Goal: Task Accomplishment & Management: Use online tool/utility

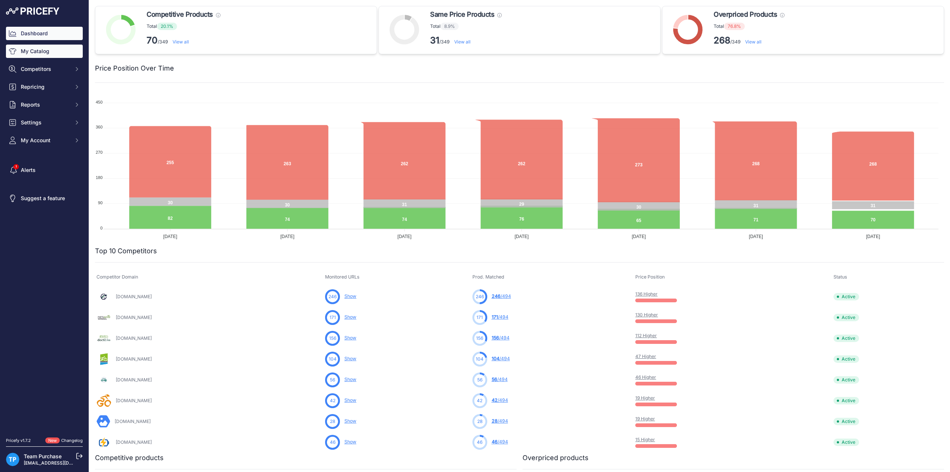
click at [40, 55] on link "My Catalog" at bounding box center [44, 51] width 77 height 13
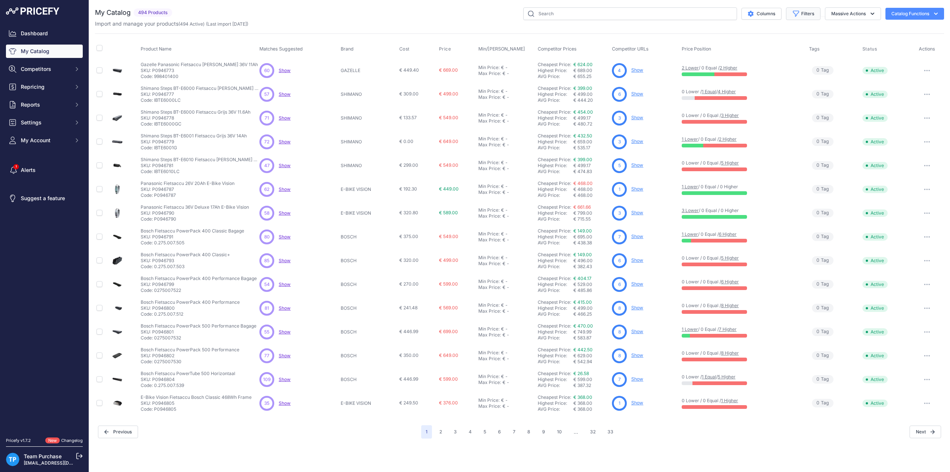
click at [803, 11] on button "Filters" at bounding box center [803, 13] width 35 height 13
click at [793, 110] on div "Brand Select an option AEG ANSMANN BAFANG BASIL BATAVUS BMZ BOSCH BRINCKERS COM…" at bounding box center [778, 99] width 83 height 27
click at [791, 104] on select "Select an option AEG ANSMANN BAFANG BASIL BATAVUS BMZ BOSCH BRINCKERS COMPATIBL…" at bounding box center [778, 104] width 71 height 13
select select "COMPATIBLE"
click at [743, 98] on select "Select an option AEG ANSMANN BAFANG BASIL BATAVUS BMZ BOSCH BRINCKERS COMPATIBL…" at bounding box center [778, 104] width 71 height 13
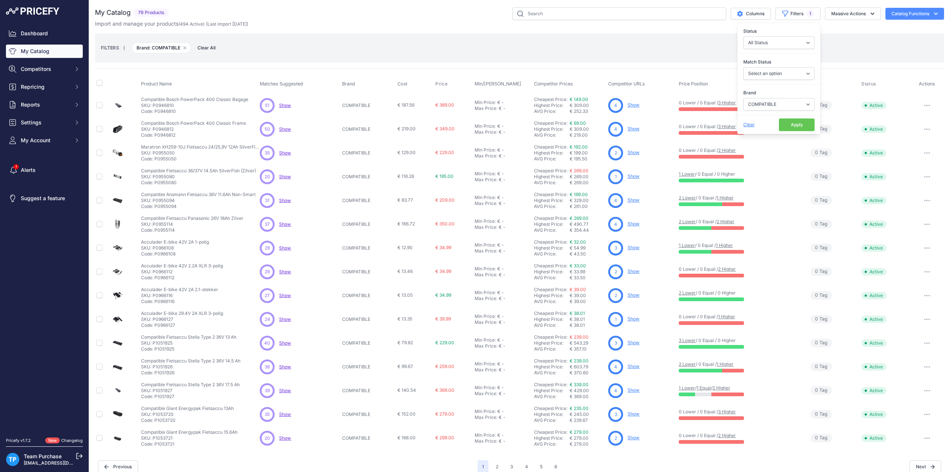
click at [797, 127] on button "Apply" at bounding box center [797, 124] width 36 height 13
click at [520, 44] on div "FILTERS | Brand: COMPATIBLE Remove filter option Clear All" at bounding box center [519, 48] width 837 height 20
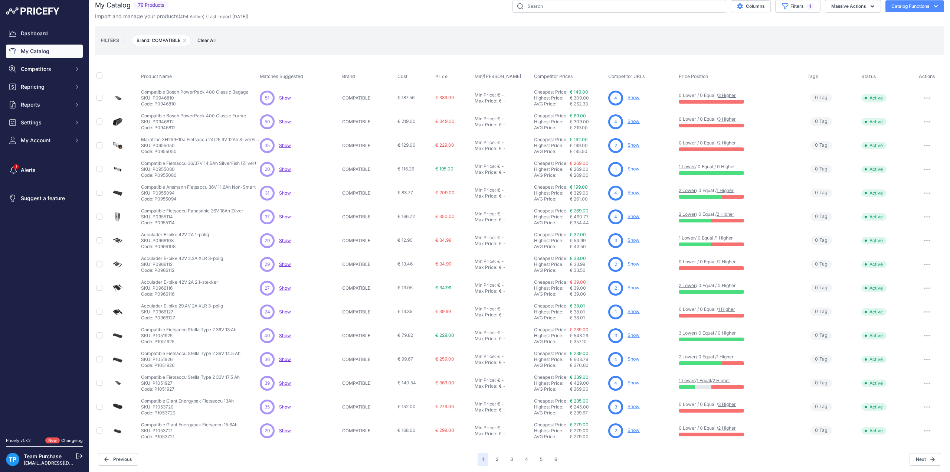
click at [573, 32] on div "FILTERS | Brand: COMPATIBLE Remove filter option Clear All" at bounding box center [519, 40] width 837 height 20
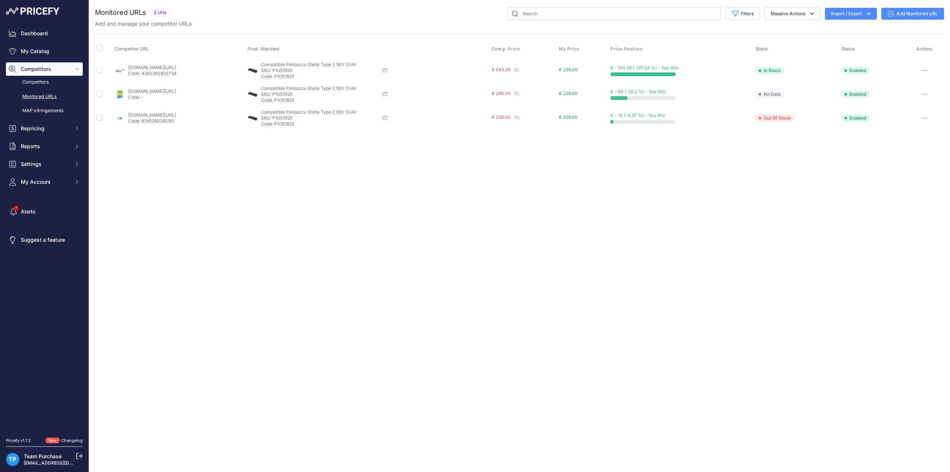
click at [897, 12] on link "Add Monitored URL" at bounding box center [912, 14] width 63 height 12
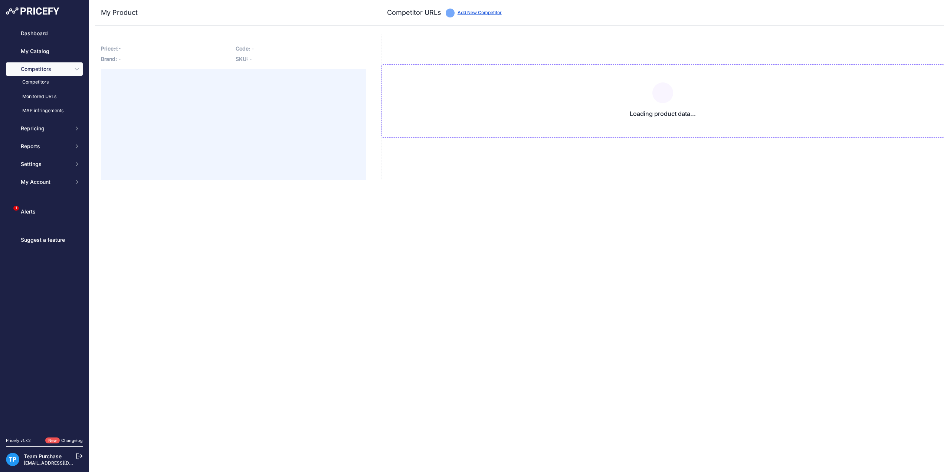
type input "ebikesets.nl/stella-fietsaccu-36v-13-ah-468wh-incl-nieuwe-lader?prirule_jdsnikf…"
type input "fietsaccuservice.nl/shop/fietsaccus/accu-stella-compatible-13ah-468wh/?prirule_…"
type input "www.fietsaccuwinkel.nl/compatibel-stella-type-2-fietsaccu-36v-13ah-468wh-maratr…"
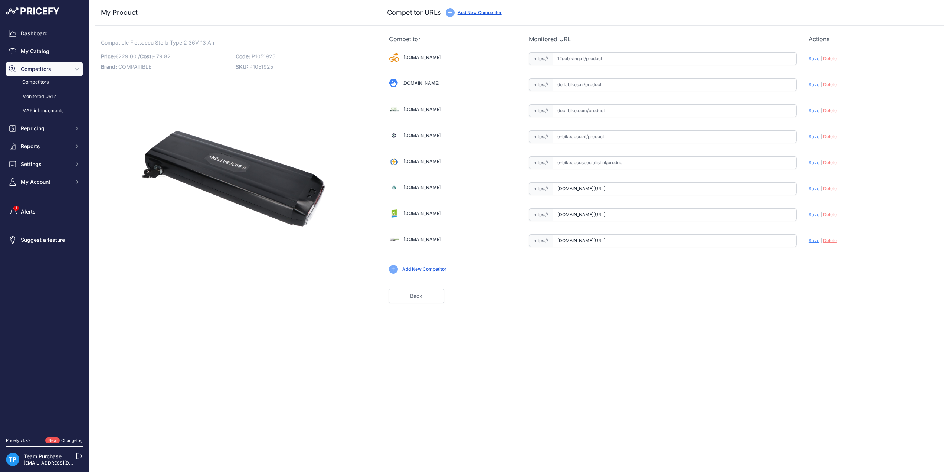
click at [580, 158] on input "text" at bounding box center [675, 162] width 244 height 13
paste input "https://e-bikeaccuspecialist.nl/product/stella-accu-type-2-13-ah/"
click at [815, 162] on span "Save" at bounding box center [814, 163] width 11 height 6
type input "https://e-bikeaccuspecialist.nl/product/stella-accu-type-2-13-ah/?prirule_jdsni…"
click at [879, 151] on div "12gobiking.nl Valid Invalid" at bounding box center [662, 161] width 563 height 237
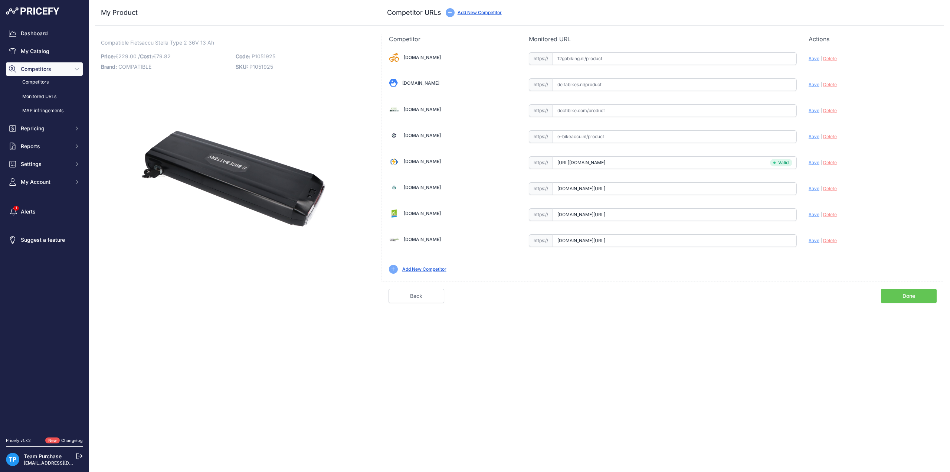
click at [754, 238] on input "www.fietsaccuwinkel.nl/compatibel-stella-type-2-fietsaccu-36v-13ah-468wh-maratr…" at bounding box center [675, 240] width 244 height 13
click at [914, 292] on link "Done" at bounding box center [909, 296] width 56 height 14
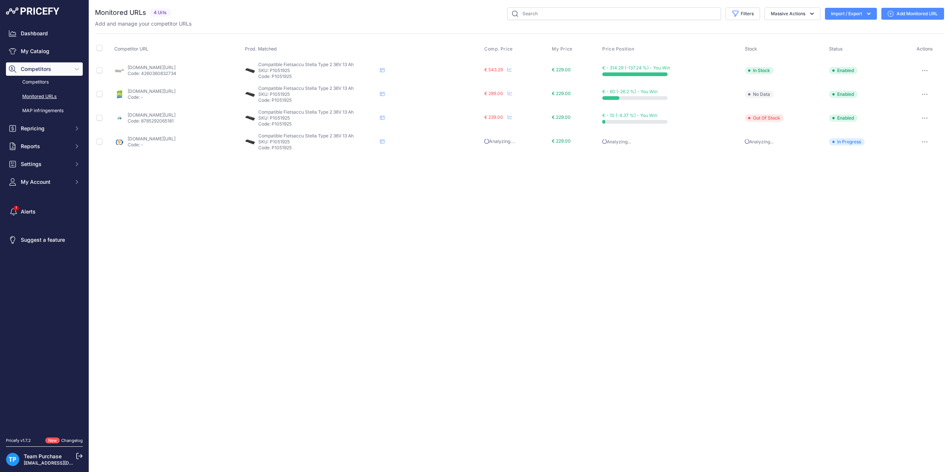
click at [924, 69] on button "button" at bounding box center [924, 70] width 15 height 10
click at [890, 123] on button "Fetch Updated Price" at bounding box center [905, 122] width 76 height 12
click at [545, 207] on div "Close You are not connected to the internet." at bounding box center [519, 236] width 861 height 472
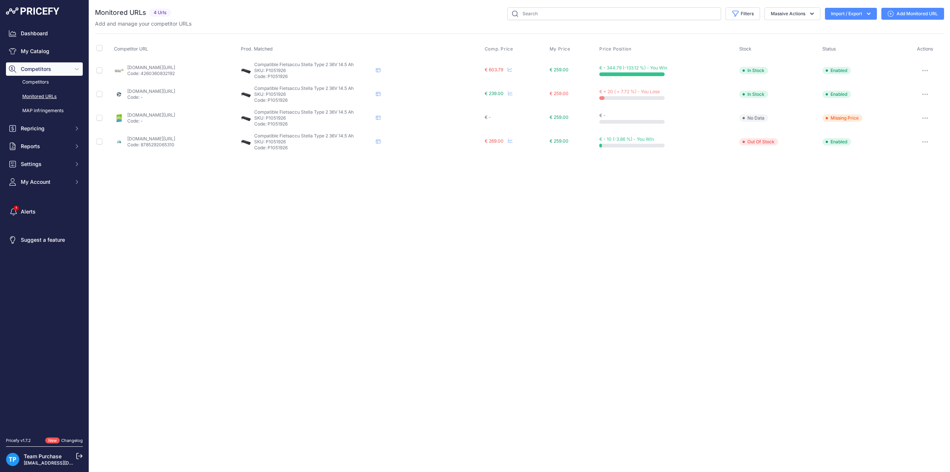
click at [905, 19] on link "Add Monitored URL" at bounding box center [912, 14] width 63 height 12
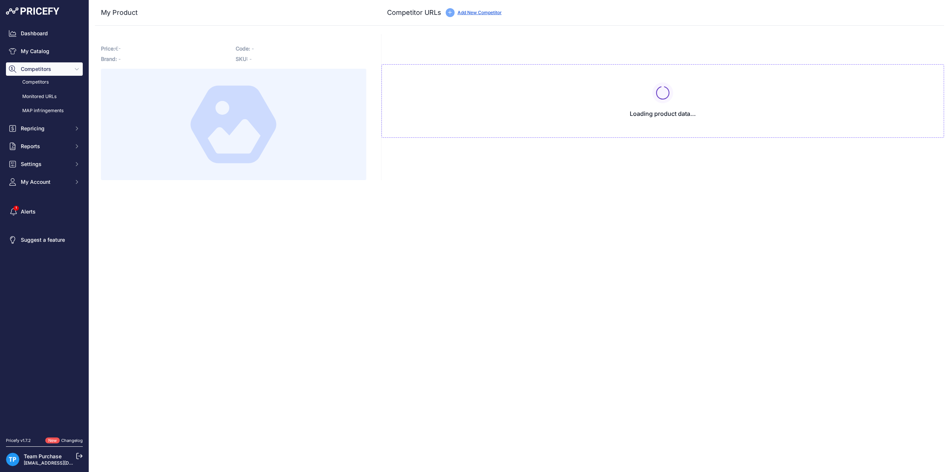
type input "[DOMAIN_NAME][URL]"
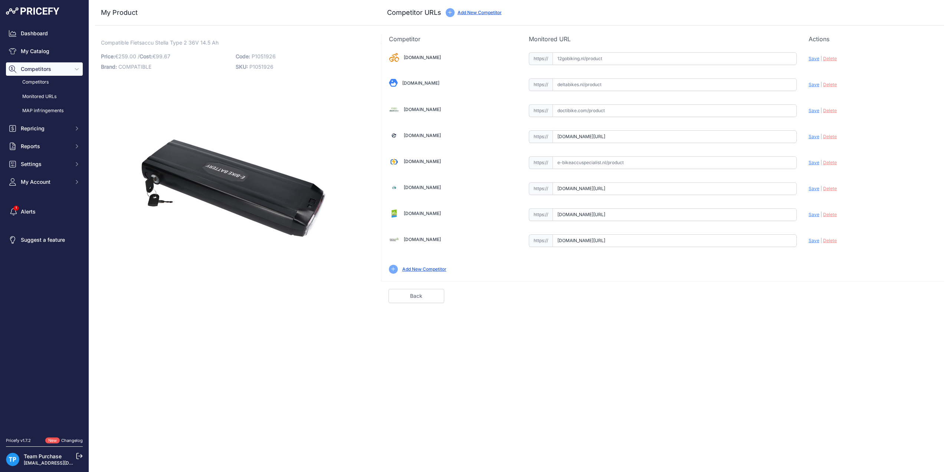
click at [584, 159] on input "text" at bounding box center [675, 162] width 244 height 13
paste input "[URL][DOMAIN_NAME]"
click at [812, 161] on span "Save" at bounding box center [814, 163] width 11 height 6
type input "[URL][DOMAIN_NAME]"
click at [763, 242] on input "[DOMAIN_NAME][URL]" at bounding box center [675, 240] width 244 height 13
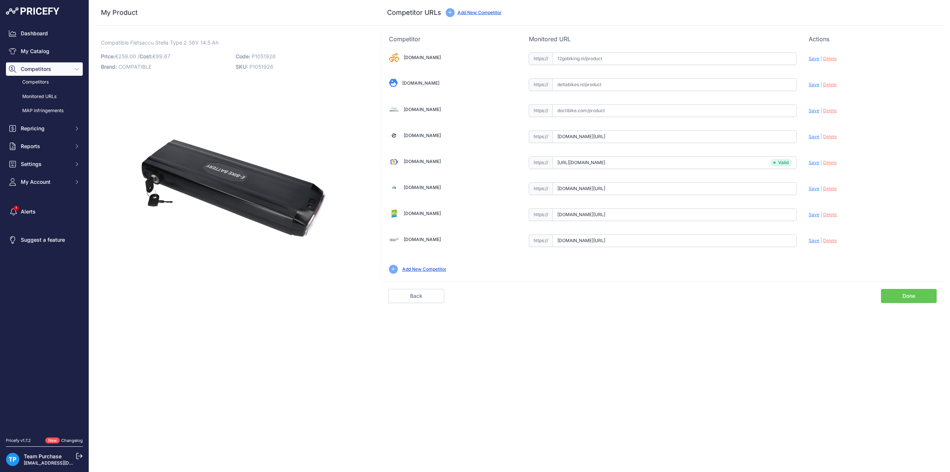
click at [763, 242] on input "[DOMAIN_NAME][URL]" at bounding box center [675, 240] width 244 height 13
click at [916, 294] on link "Done" at bounding box center [909, 296] width 56 height 14
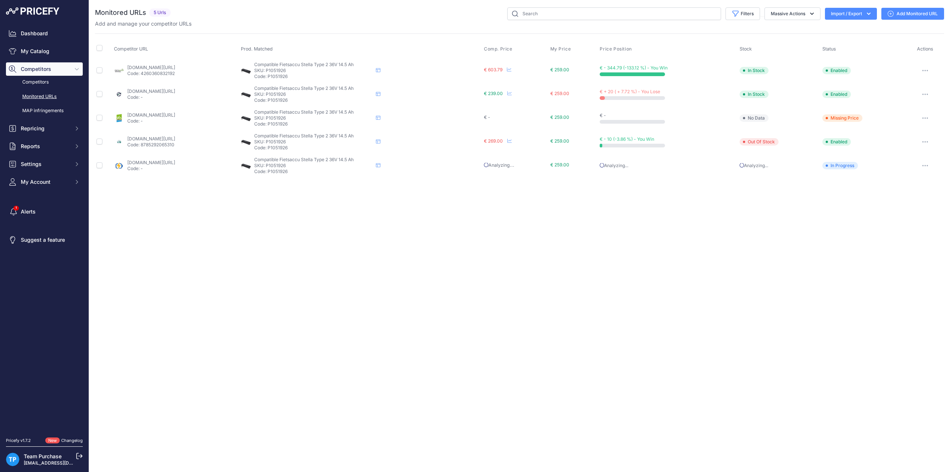
click at [923, 71] on button "button" at bounding box center [925, 70] width 15 height 10
click at [893, 120] on button "Fetch Updated Price" at bounding box center [905, 122] width 76 height 12
click at [170, 112] on link "fietsaccuservice.nl/shop/fietsaccus/1195-accu-stella-compatible-14ah/?prirule_j…" at bounding box center [152, 115] width 48 height 6
click at [600, 247] on div "Close You are not connected to the internet." at bounding box center [519, 236] width 861 height 472
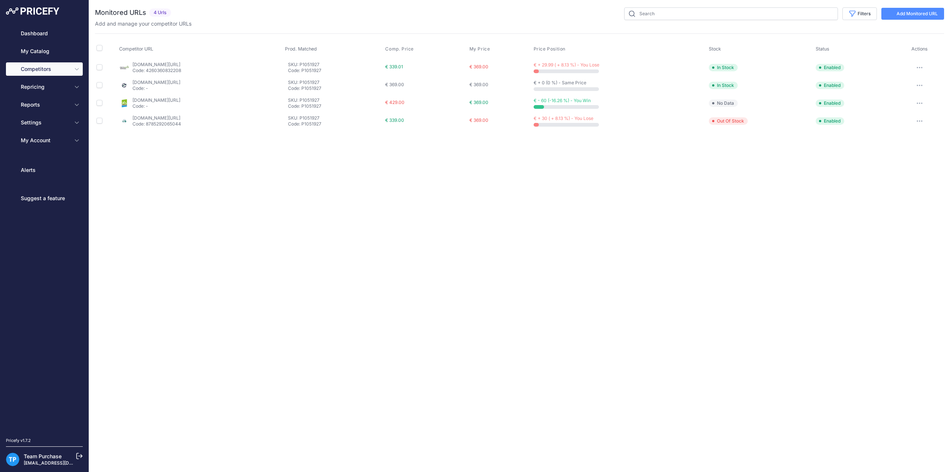
click at [298, 194] on div "Close You are not connected to the internet." at bounding box center [519, 236] width 861 height 472
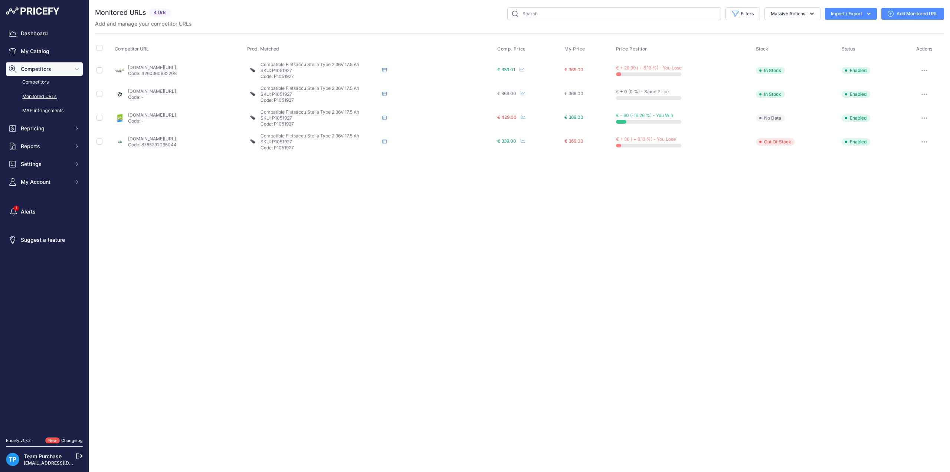
click at [921, 16] on link "Add Monitored URL" at bounding box center [912, 14] width 63 height 12
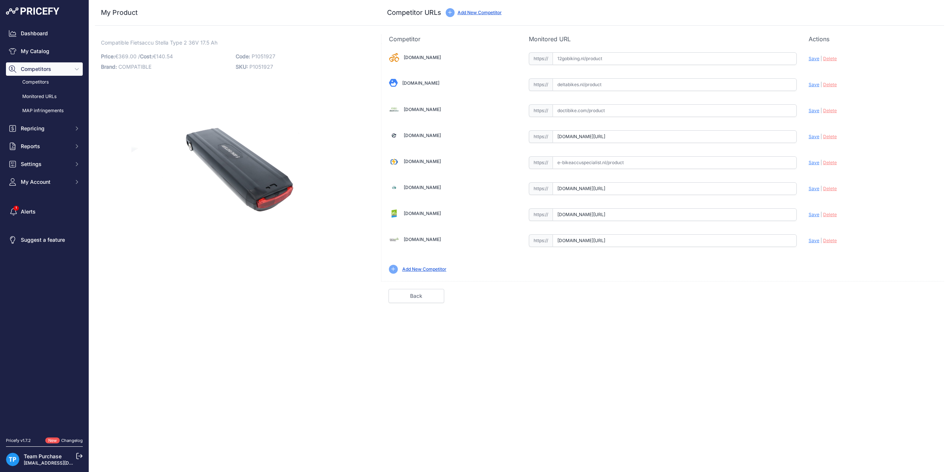
click at [585, 161] on input "text" at bounding box center [675, 162] width 244 height 13
paste input "[URL][DOMAIN_NAME]"
click at [810, 161] on span "Save" at bounding box center [814, 163] width 11 height 6
type input "https://e-bikeaccuspecialist.nl/product/stella-accu-type-2-17-5ah-36v/?prirule_…"
click at [892, 292] on link "Done" at bounding box center [909, 296] width 56 height 14
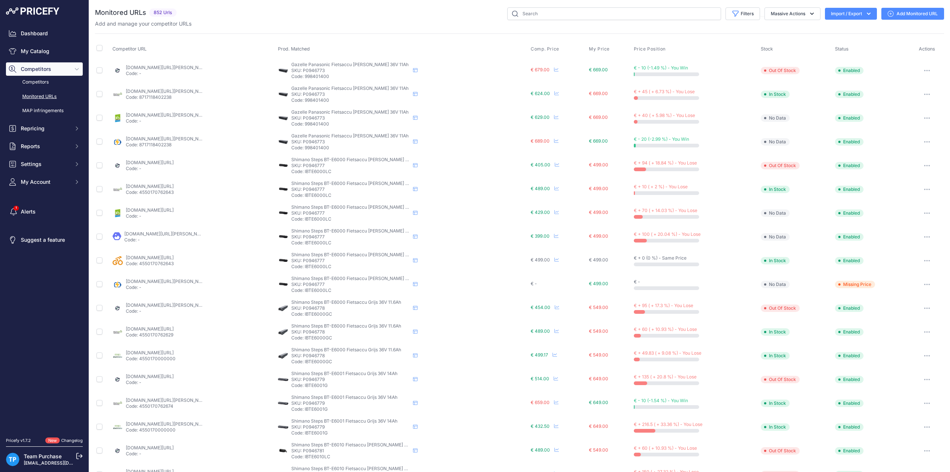
click at [468, 13] on div "Filters Saved Filters Set None Competitors Cheaper Than Me Competitors Products…" at bounding box center [562, 13] width 764 height 13
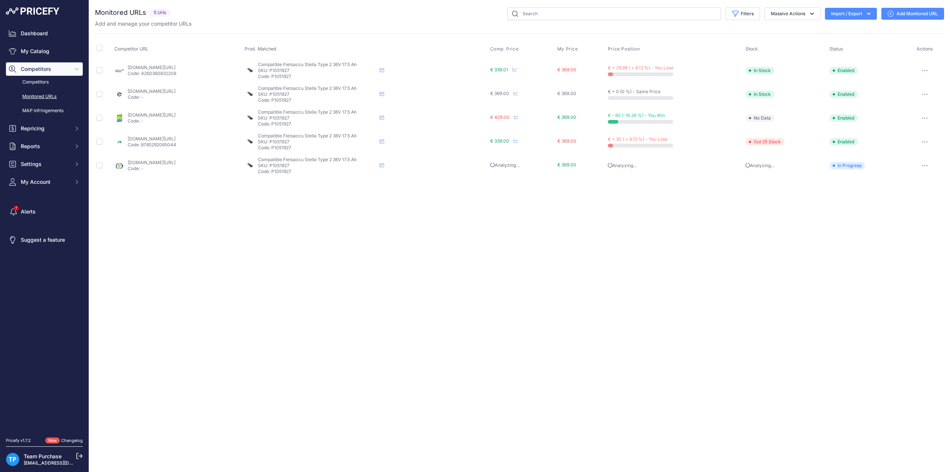
click at [658, 324] on div "Close You are not connected to the internet." at bounding box center [519, 236] width 861 height 472
click at [176, 116] on link "fietsaccuservice.nl/shop/fietsaccus/accu-stella-type-2-compatible-17-5ah-630wh/…" at bounding box center [152, 115] width 48 height 6
click at [905, 16] on link "Add Monitored URL" at bounding box center [912, 14] width 63 height 12
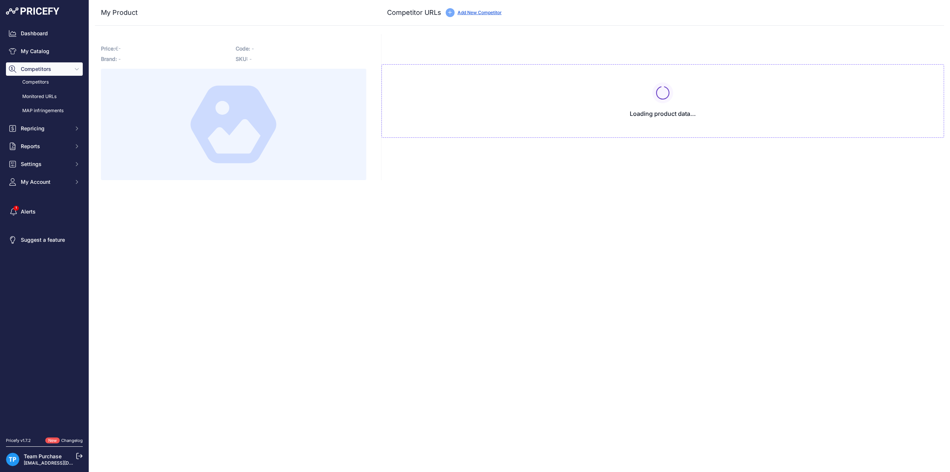
type input "[DOMAIN_NAME][URL]"
type input "e-bikeaccuspecialist.nl/product/stella-accu-type-2-14-5ah-36v/?prirule_jdsnikfk…"
type input "ebikesets.nl/stella-compatible-fietsaccu-36v-14-5-ah-522wh-incl-nieuwe-lader?pr…"
type input "fietsaccuservice.nl/shop/fietsaccus/1195-accu-stella-compatible-14ah/?prirule_j…"
type input "www.fietsaccuwinkel.nl/compatibel-stella-type-2-fietsaccu-36v-14-5ah-522wh-mara…"
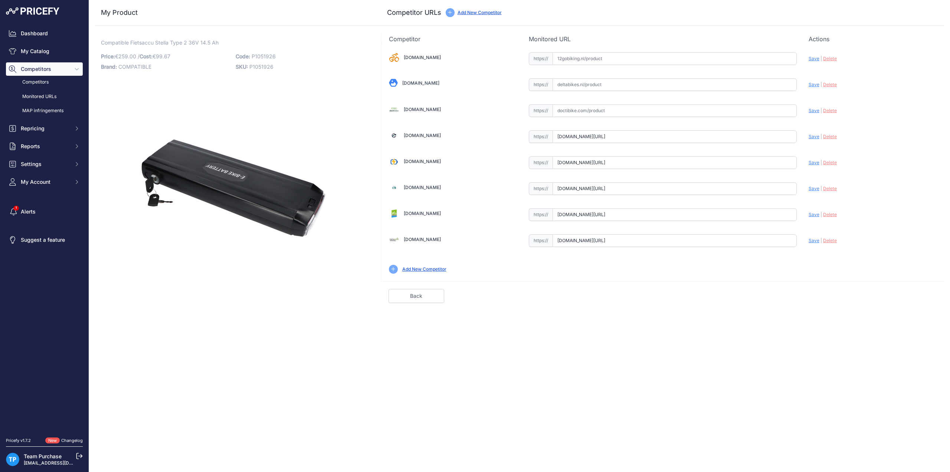
click at [828, 213] on span "Delete" at bounding box center [830, 215] width 14 height 6
click at [747, 216] on input "text" at bounding box center [675, 214] width 244 height 13
paste input "https://fietsaccuservice.nl/shop/fietsaccus/accu-stella-36v-14-5ah/"
click at [814, 212] on span "Save" at bounding box center [814, 215] width 11 height 6
type input "https://fietsaccuservice.nl/shop/fietsaccus/accu-stella-36v-14-5ah/?prirule_jds…"
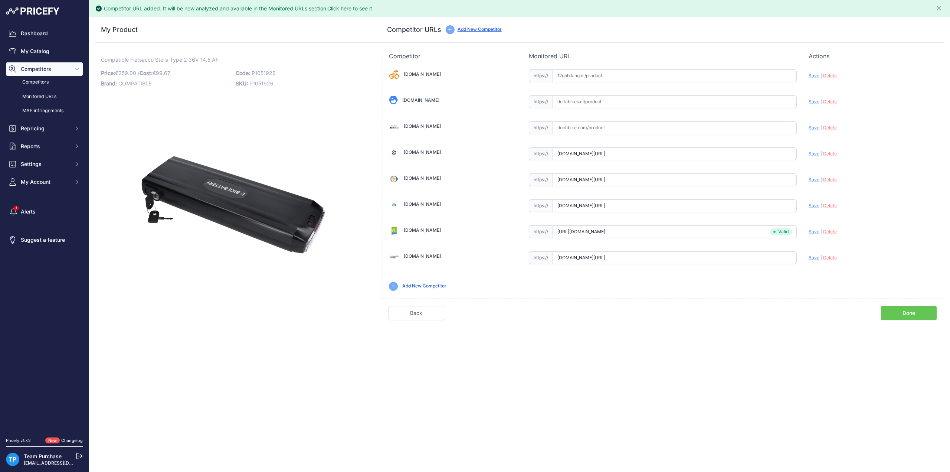
click at [889, 309] on link "Done" at bounding box center [909, 313] width 56 height 14
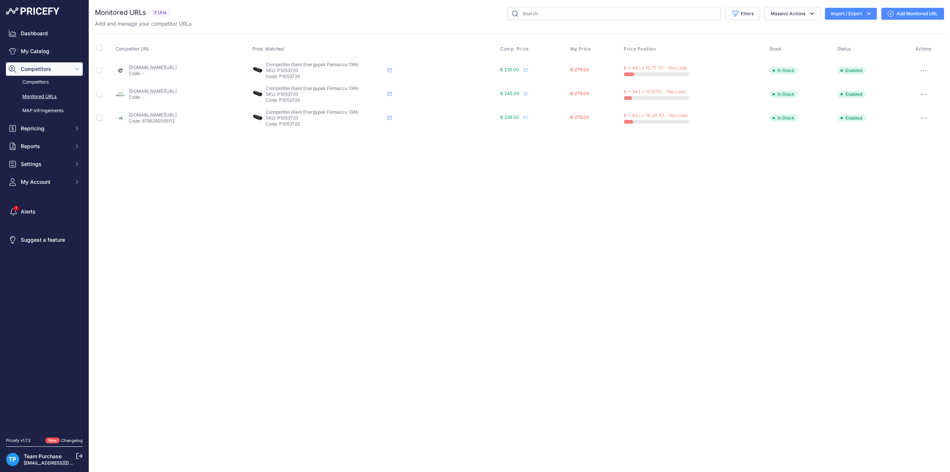
click at [932, 17] on link "Add Monitored URL" at bounding box center [912, 14] width 63 height 12
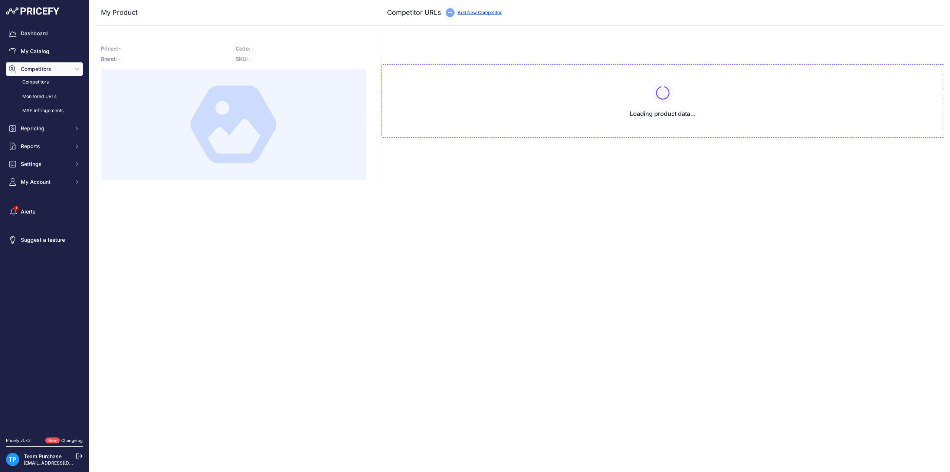
type input "[DOMAIN_NAME][URL]"
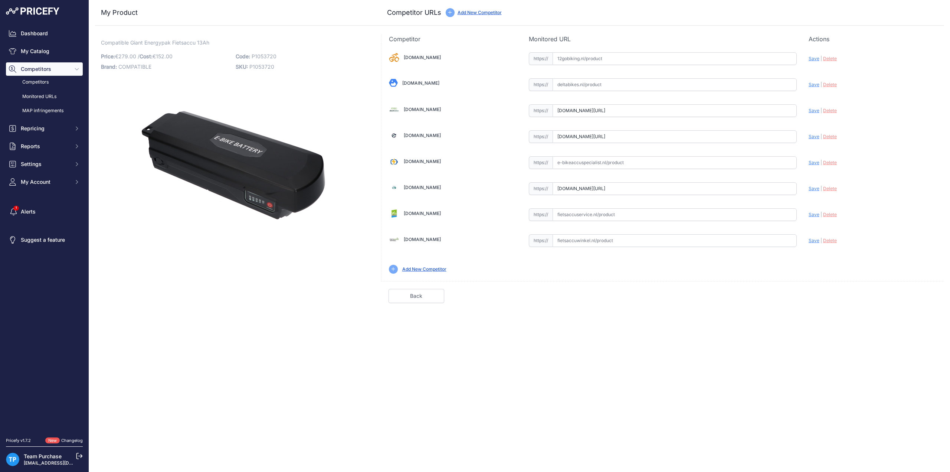
click at [625, 111] on input "[DOMAIN_NAME][URL]" at bounding box center [675, 110] width 244 height 13
click at [615, 213] on input "text" at bounding box center [675, 214] width 244 height 13
paste input "[URL][DOMAIN_NAME]"
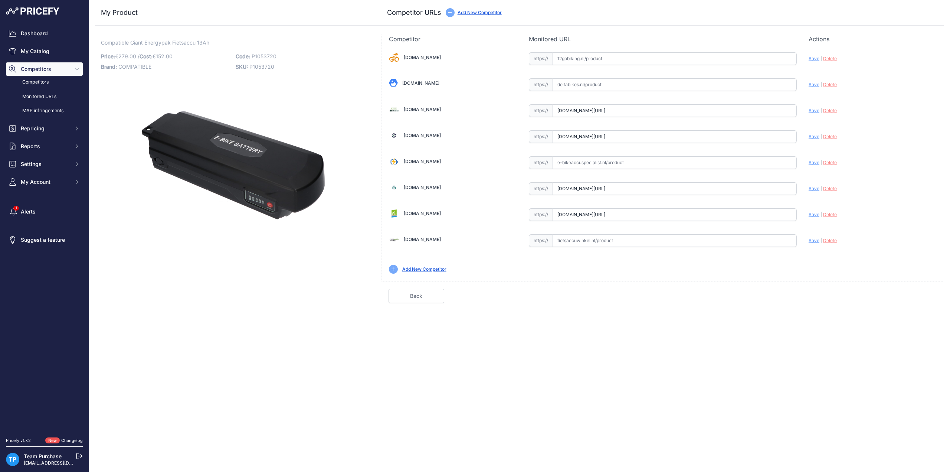
click at [813, 214] on span "Save" at bounding box center [814, 215] width 11 height 6
type input "https://fietsaccuservice.nl/shop/fietsaccus/1069-accu-giant-prime-aspiro-36v/?p…"
click at [908, 294] on link "Done" at bounding box center [909, 296] width 56 height 14
click at [250, 17] on h3 "My Product" at bounding box center [233, 12] width 265 height 10
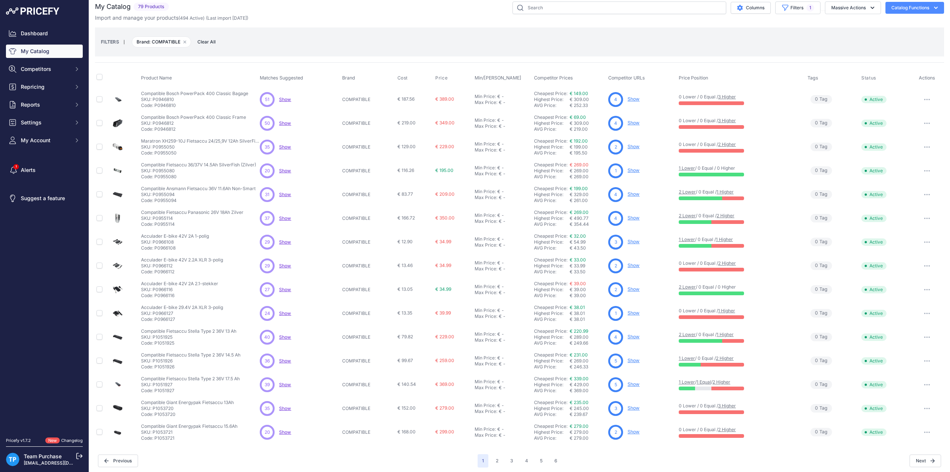
scroll to position [7, 0]
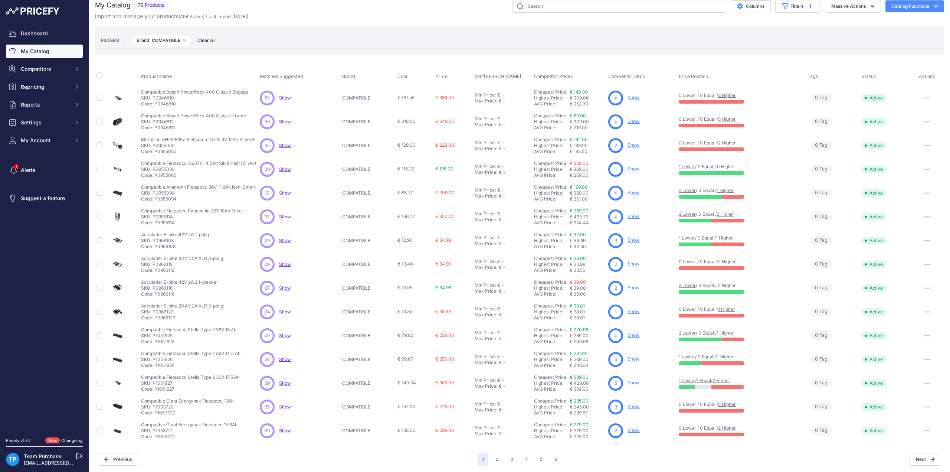
click at [496, 465] on div "You are not connected to the internet. My Catalog" at bounding box center [519, 233] width 849 height 481
click at [495, 459] on button "2" at bounding box center [497, 458] width 12 height 13
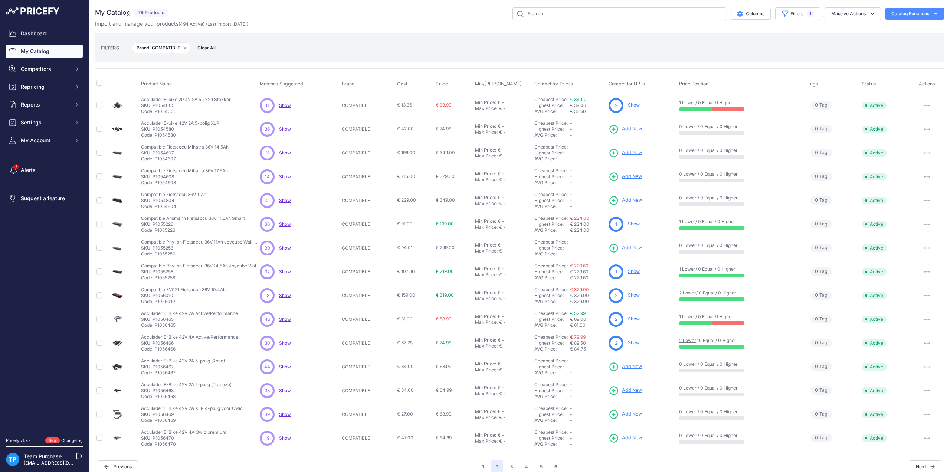
click at [171, 104] on p "SKU: P1054005" at bounding box center [186, 105] width 90 height 6
click at [170, 104] on p "SKU: P1054005" at bounding box center [186, 105] width 90 height 6
copy p "P1054005"
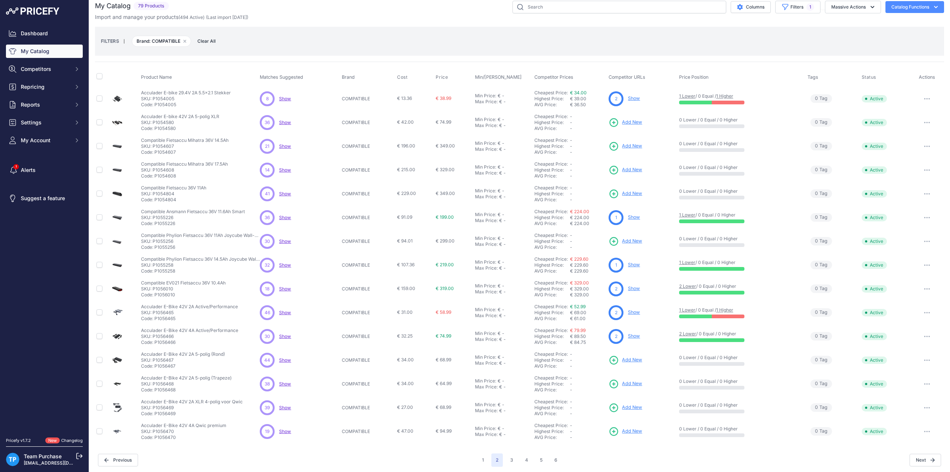
scroll to position [7, 0]
click at [511, 458] on button "3" at bounding box center [512, 458] width 12 height 13
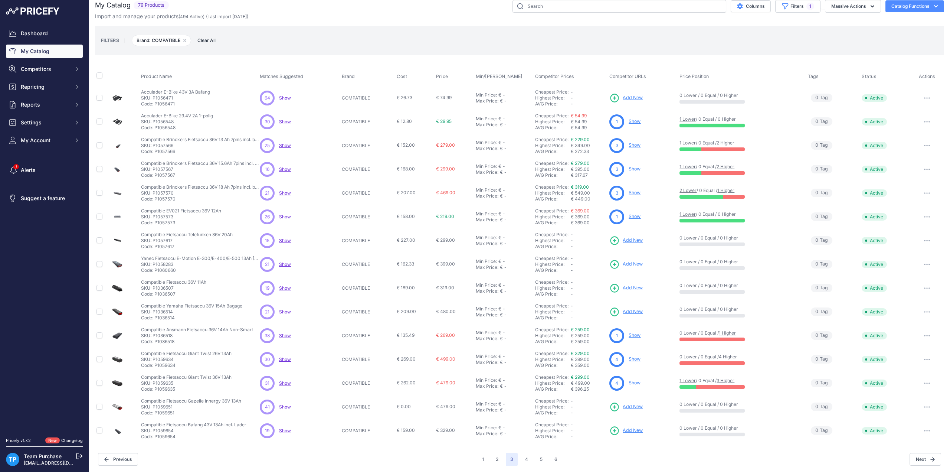
click at [327, 29] on div "FILTERS | Brand: COMPATIBLE Remove filter option Clear All" at bounding box center [519, 40] width 849 height 29
click at [925, 263] on button "button" at bounding box center [927, 264] width 15 height 10
click at [920, 286] on button "Delete" at bounding box center [918, 292] width 47 height 12
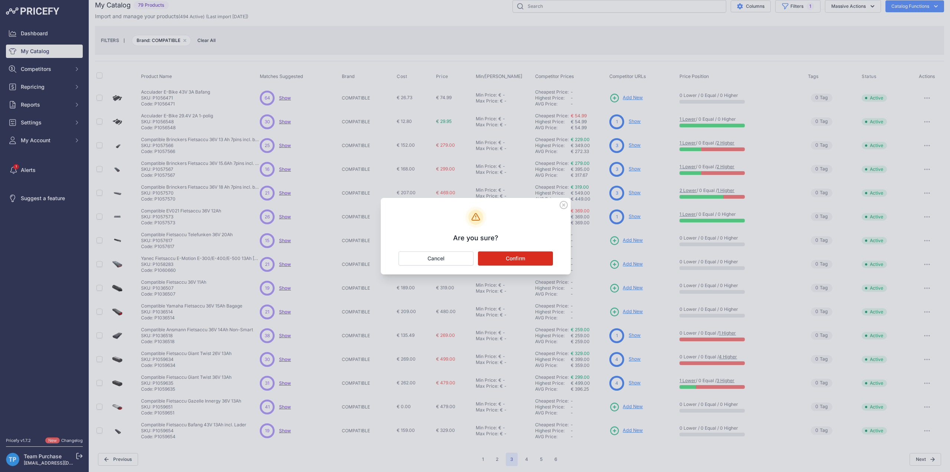
click at [517, 252] on button "Confirm" at bounding box center [515, 258] width 75 height 14
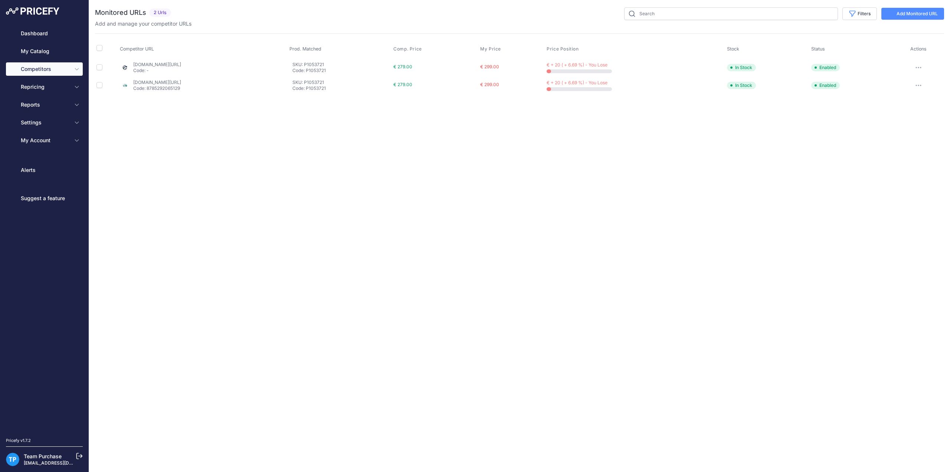
click at [915, 19] on link "Add Monitored URL" at bounding box center [912, 14] width 63 height 12
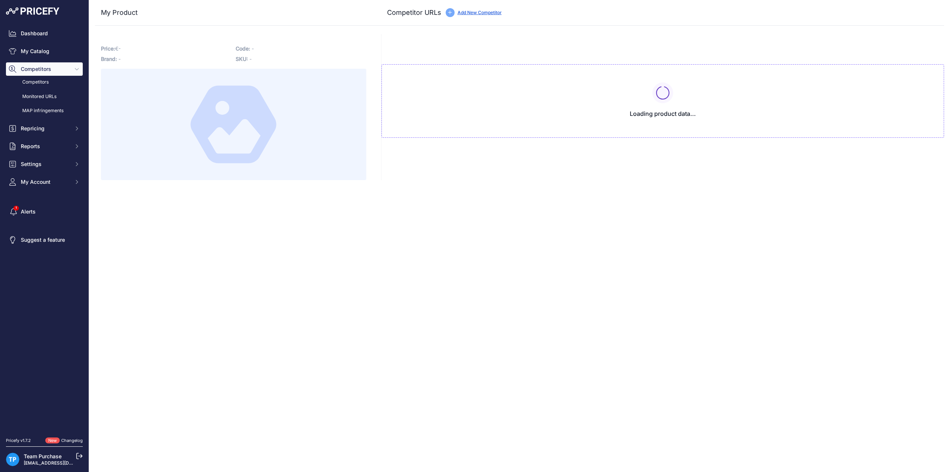
type input "[DOMAIN_NAME][URL]"
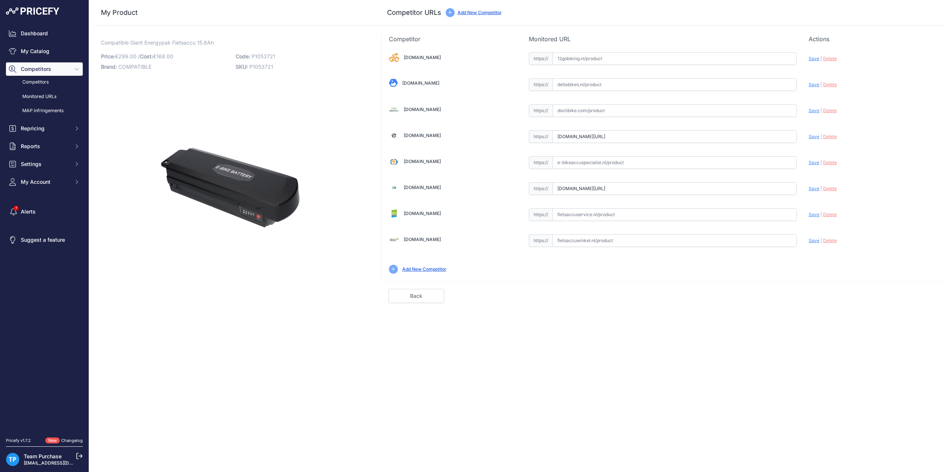
click at [621, 159] on input "text" at bounding box center [675, 162] width 244 height 13
paste input "[URL][DOMAIN_NAME]"
click at [812, 163] on span "Save" at bounding box center [814, 163] width 11 height 6
type input "[URL][DOMAIN_NAME]"
click at [618, 109] on input "text" at bounding box center [675, 110] width 244 height 13
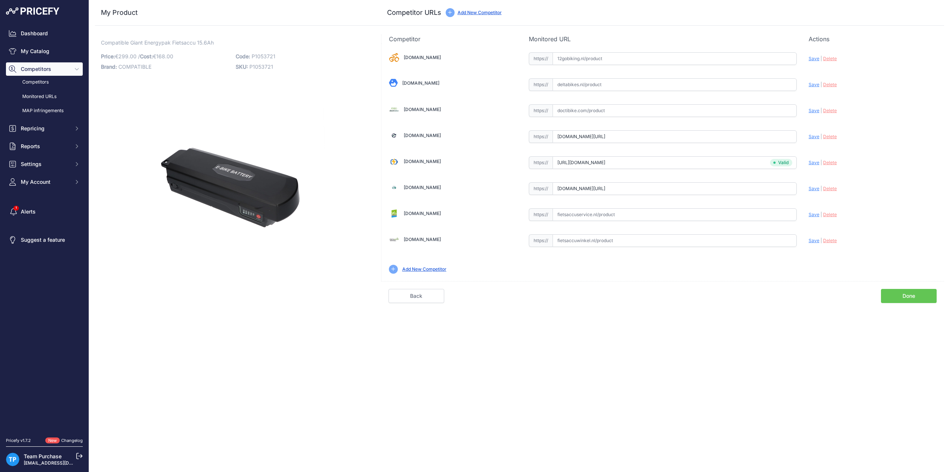
paste input "[URL][DOMAIN_NAME]"
click at [815, 109] on span "Save" at bounding box center [814, 111] width 11 height 6
type input "[URL][DOMAIN_NAME]"
click at [905, 292] on link "Done" at bounding box center [909, 296] width 56 height 14
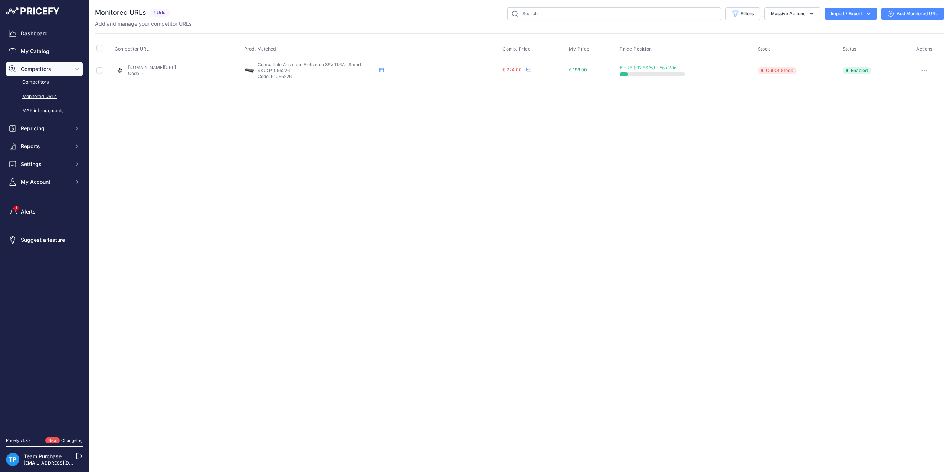
click at [918, 10] on link "Add Monitored URL" at bounding box center [912, 14] width 63 height 12
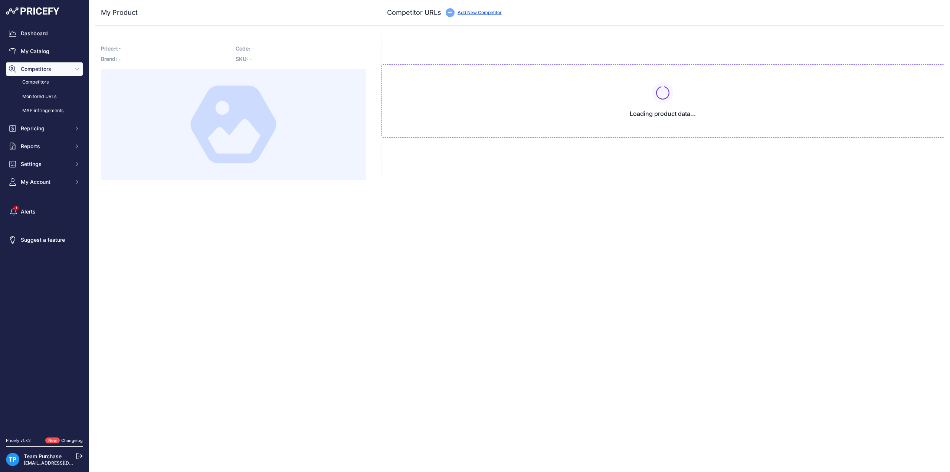
type input "[DOMAIN_NAME][URL]"
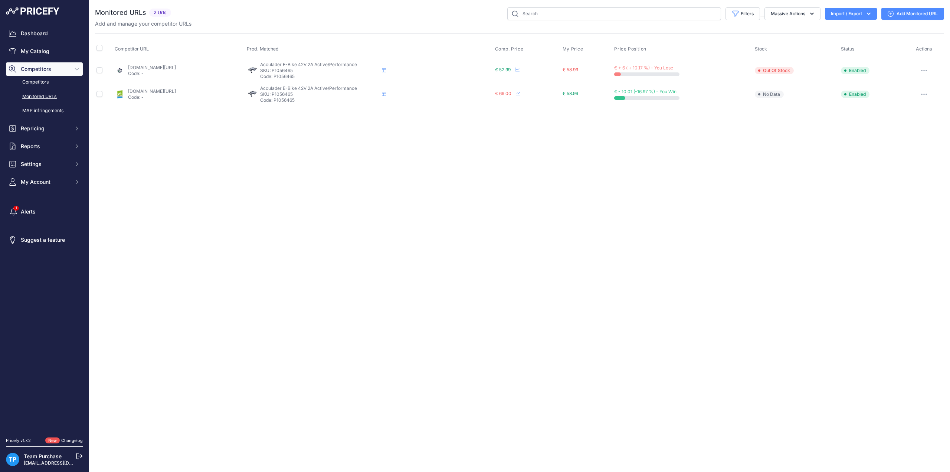
click at [904, 11] on link "Add Monitored URL" at bounding box center [912, 14] width 63 height 12
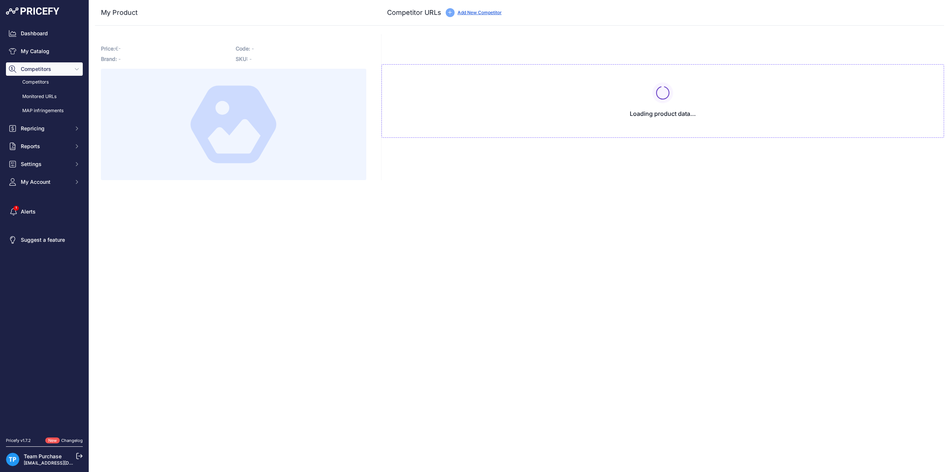
type input "[DOMAIN_NAME][URL]"
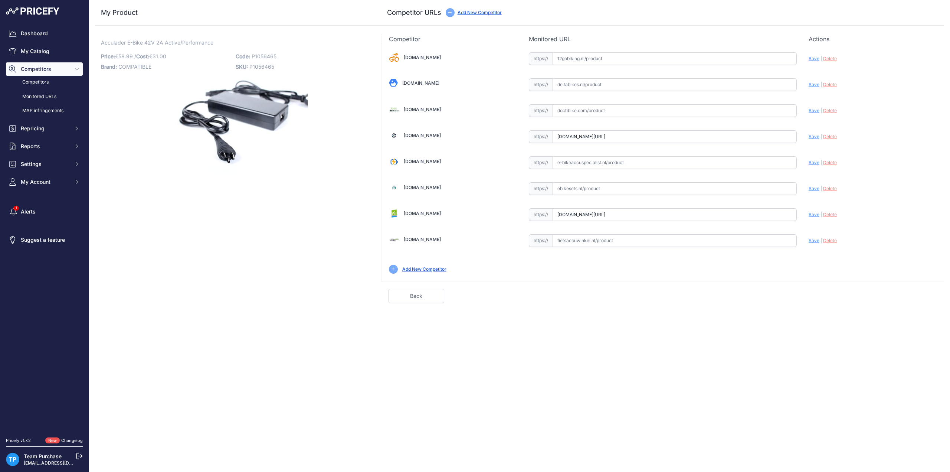
click at [632, 160] on input "text" at bounding box center [675, 162] width 244 height 13
paste input "[URL][DOMAIN_NAME]"
click at [815, 163] on span "Save" at bounding box center [814, 163] width 11 height 6
type input "[URL][DOMAIN_NAME]"
click at [660, 188] on input "text" at bounding box center [675, 188] width 244 height 13
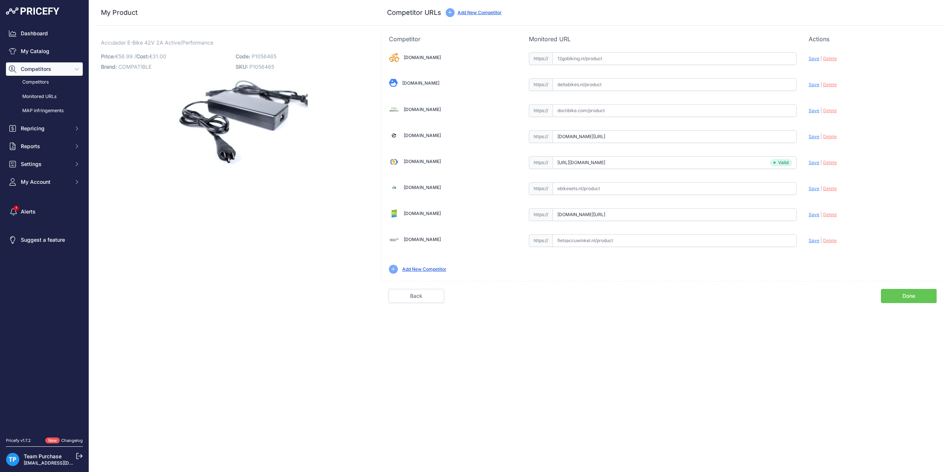
click at [639, 250] on div "[DOMAIN_NAME] Valid Invalid" at bounding box center [662, 161] width 563 height 237
click at [638, 239] on input "text" at bounding box center [675, 240] width 244 height 13
paste input "[URL][DOMAIN_NAME]"
click at [811, 237] on span "Save" at bounding box center [814, 240] width 11 height 6
type input "[URL][DOMAIN_NAME]"
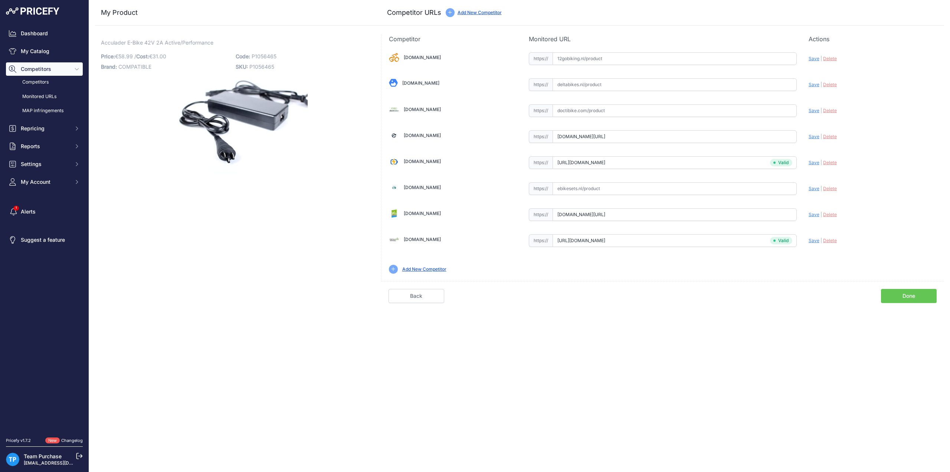
click at [608, 182] on input "text" at bounding box center [675, 188] width 244 height 13
paste input "[URL][DOMAIN_NAME]"
click at [809, 191] on div "Update Profile Save | [GEOGRAPHIC_DATA] Analyzing" at bounding box center [873, 188] width 128 height 14
click at [811, 186] on span "Save" at bounding box center [814, 189] width 11 height 6
type input "[URL][DOMAIN_NAME]"
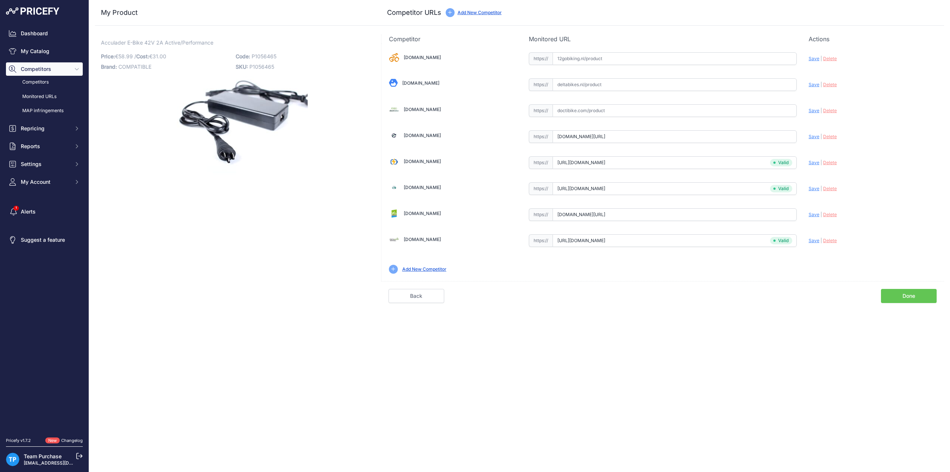
click at [896, 289] on link "Done" at bounding box center [909, 296] width 56 height 14
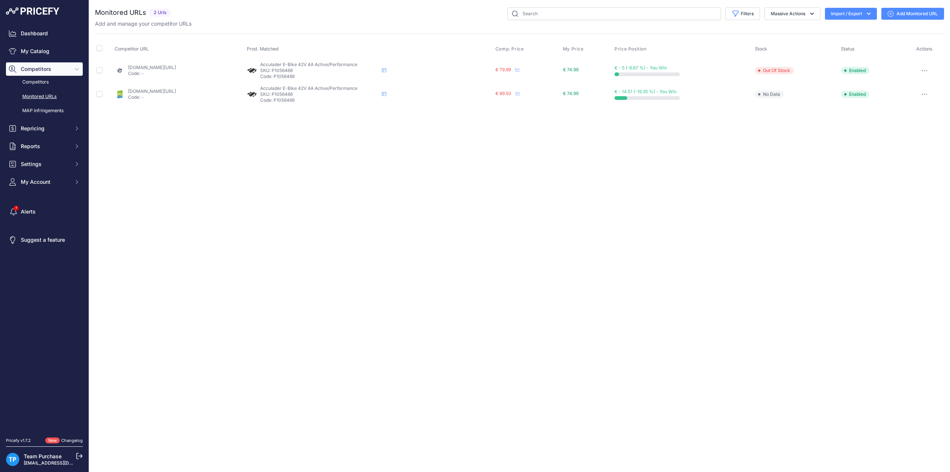
click at [914, 15] on link "Add Monitored URL" at bounding box center [912, 14] width 63 height 12
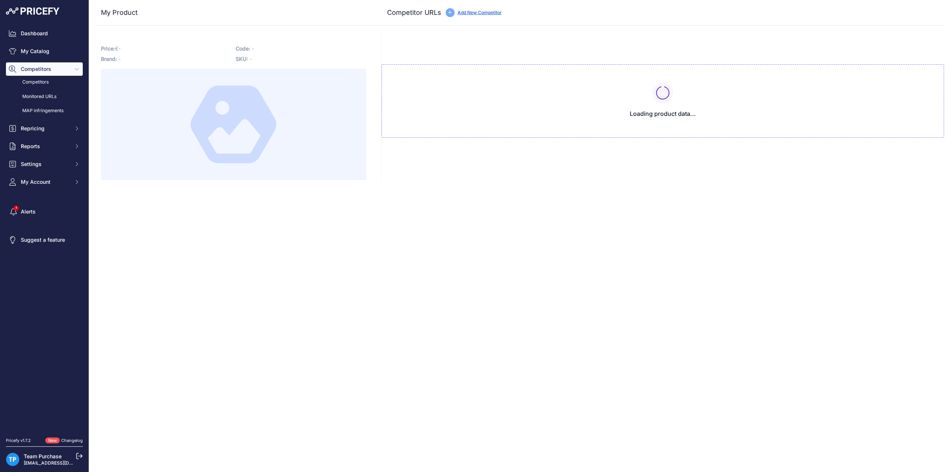
type input "[DOMAIN_NAME][URL]"
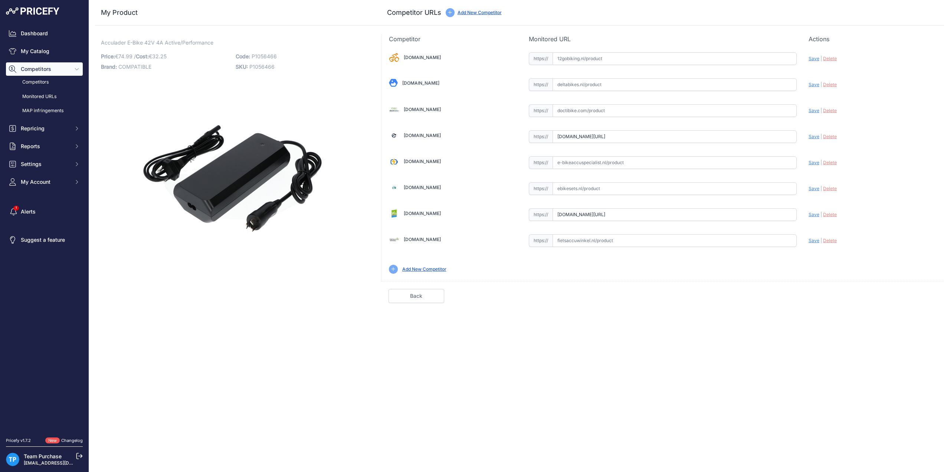
click at [599, 234] on input "text" at bounding box center [675, 240] width 244 height 13
paste input "[URL][DOMAIN_NAME]"
click at [813, 238] on span "Save" at bounding box center [814, 240] width 11 height 6
type input "https://www.fietsaccuwinkel.nl/compatibele-bosch-acculader-36v-4a-bes2?prirule_…"
click at [610, 199] on div "12gobiking.nl Valid Invalid" at bounding box center [662, 161] width 563 height 237
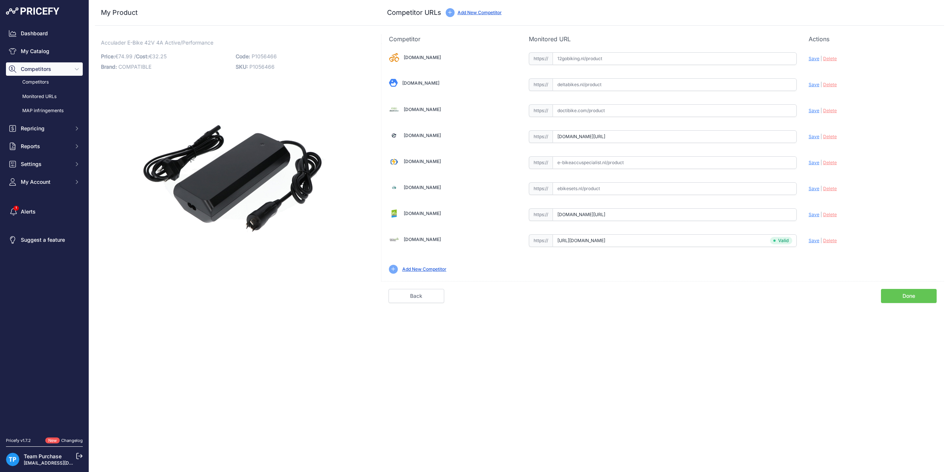
click at [612, 187] on input "text" at bounding box center [675, 188] width 244 height 13
paste input "https://ebikesets.nl/bosch-active-performance-vervangende-acculader-36-v-4-a-sn…"
click at [816, 187] on span "Save" at bounding box center [814, 189] width 11 height 6
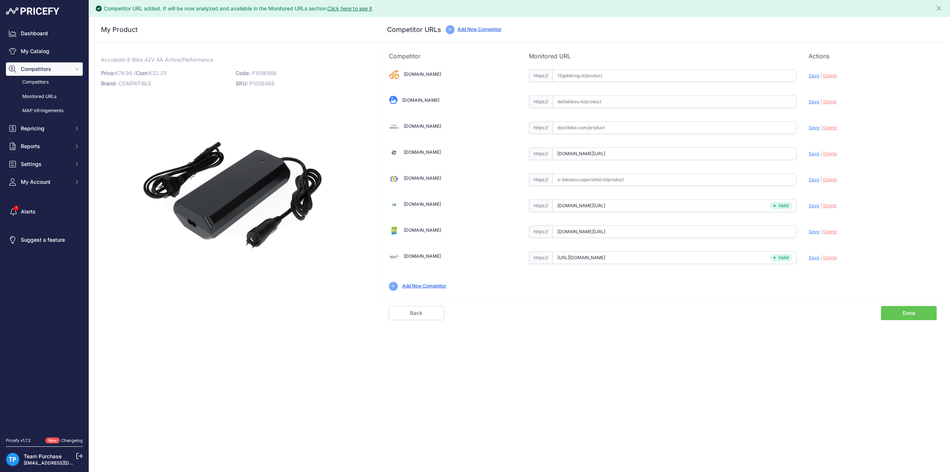
type input "https://ebikesets.nl/bosch-active-performance-vervangende-acculader-36-v-4-a-sn…"
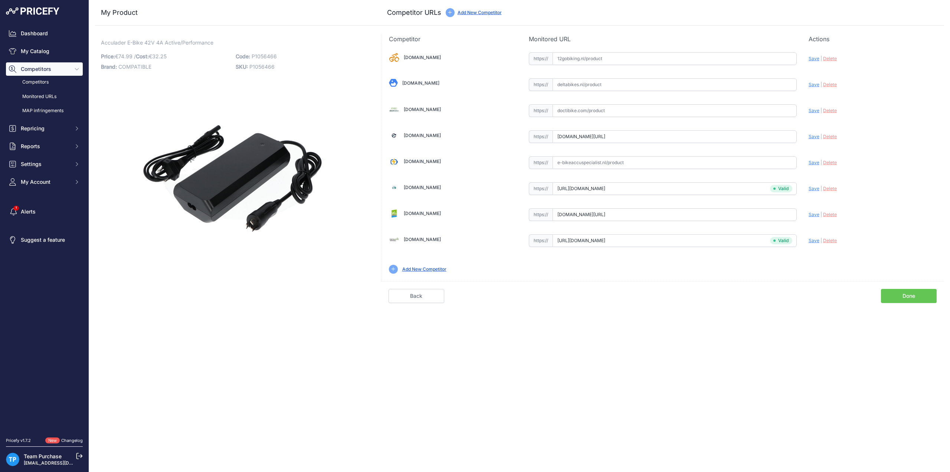
click at [909, 296] on link "Done" at bounding box center [909, 296] width 56 height 14
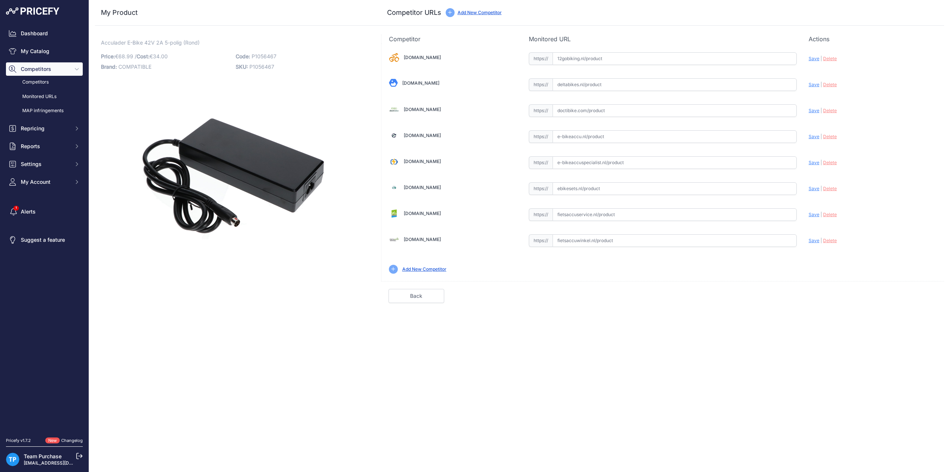
click at [278, 150] on div "Acculader E-Bike 42V 2A 5-polig (Rond) Link Price: € 68.99 / Cost: 34.00" at bounding box center [233, 169] width 277 height 268
click at [263, 58] on span "P1056467" at bounding box center [264, 56] width 25 height 6
copy span "P1056467"
click at [722, 390] on div "Close My Product Competitor URLs" at bounding box center [519, 236] width 861 height 472
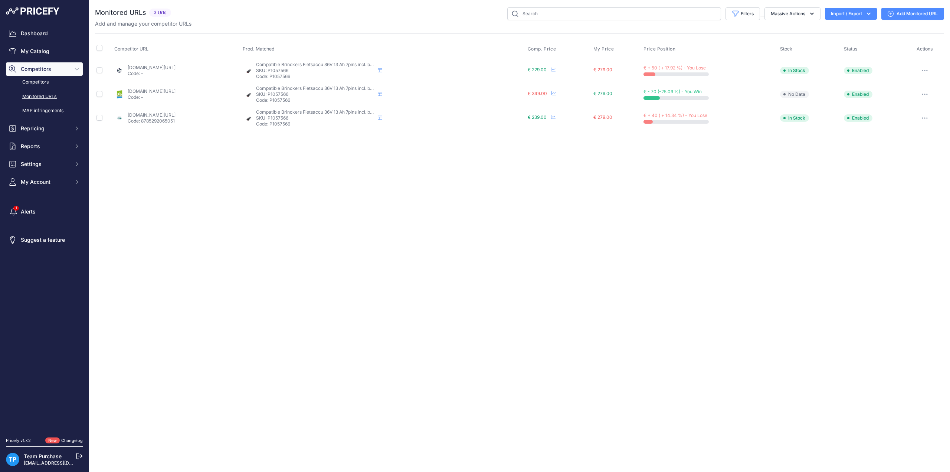
click at [373, 262] on div "Close You are not connected to the internet." at bounding box center [519, 236] width 861 height 472
click at [905, 16] on link "Add Monitored URL" at bounding box center [912, 14] width 63 height 12
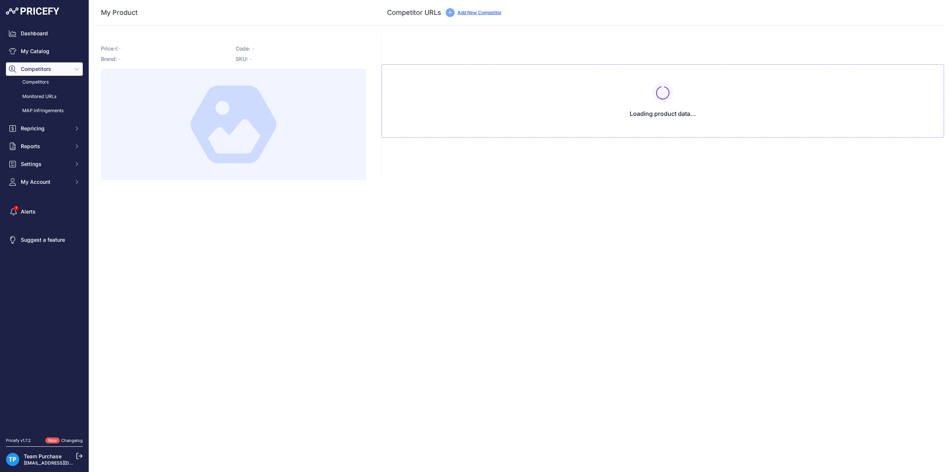
type input "[DOMAIN_NAME][URL]"
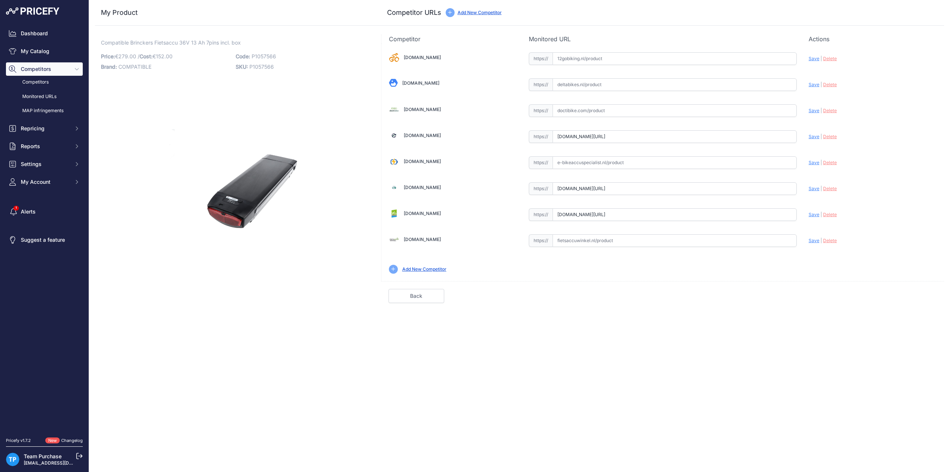
click at [544, 366] on div "Close My Product Competitor URLs" at bounding box center [519, 236] width 861 height 472
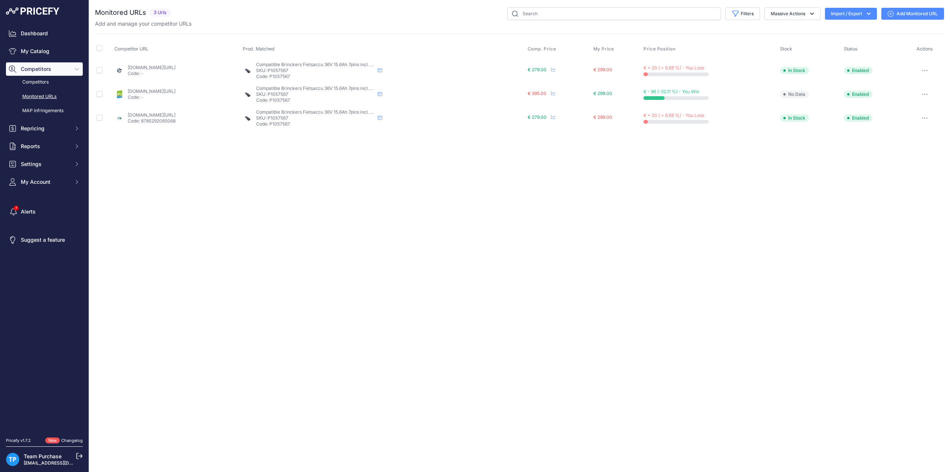
click at [935, 16] on link "Add Monitored URL" at bounding box center [912, 14] width 63 height 12
click at [916, 12] on link "Add Monitored URL" at bounding box center [912, 14] width 63 height 12
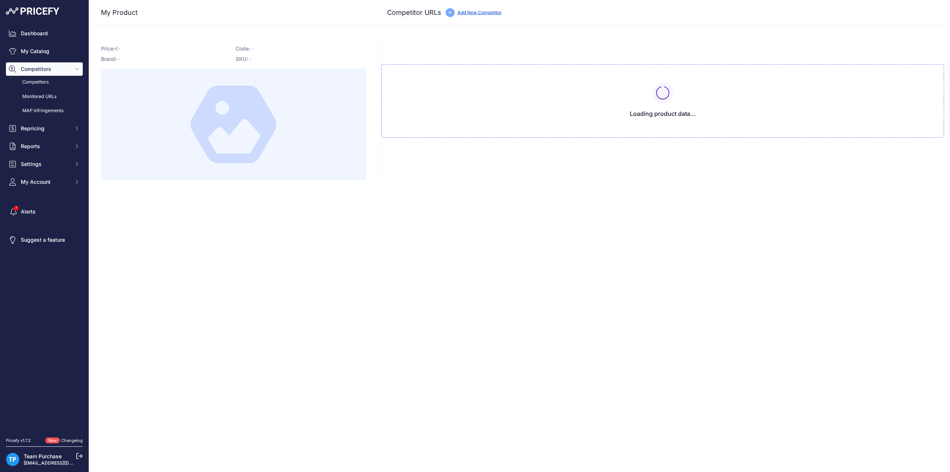
type input "[DOMAIN_NAME][URL]"
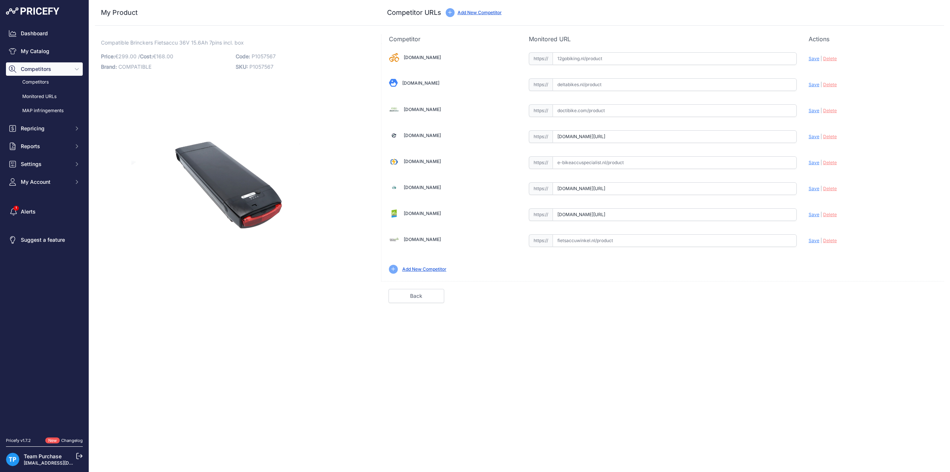
click at [610, 164] on input "text" at bounding box center [675, 162] width 244 height 13
paste input "[URL][DOMAIN_NAME]"
click at [813, 160] on span "Save" at bounding box center [814, 163] width 11 height 6
type input "[URL][DOMAIN_NAME]"
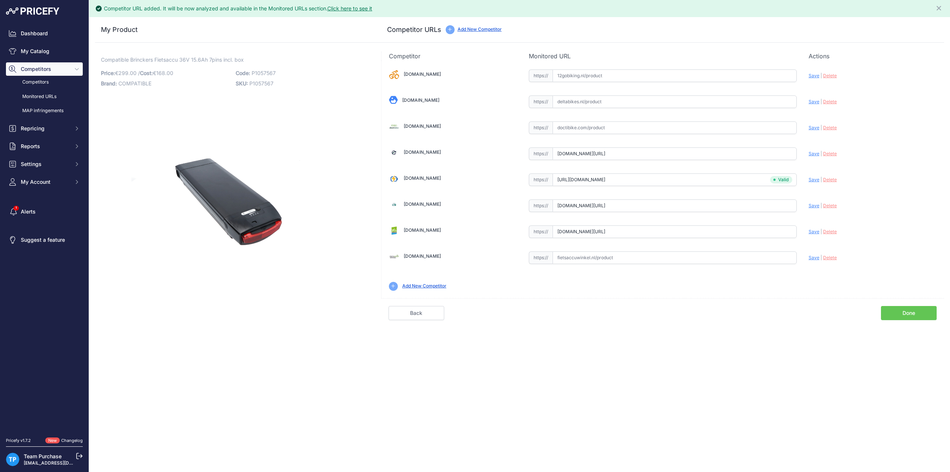
click at [700, 325] on div "Competitor URL added. It will be now analyzed and available in the Monitored UR…" at bounding box center [519, 236] width 861 height 472
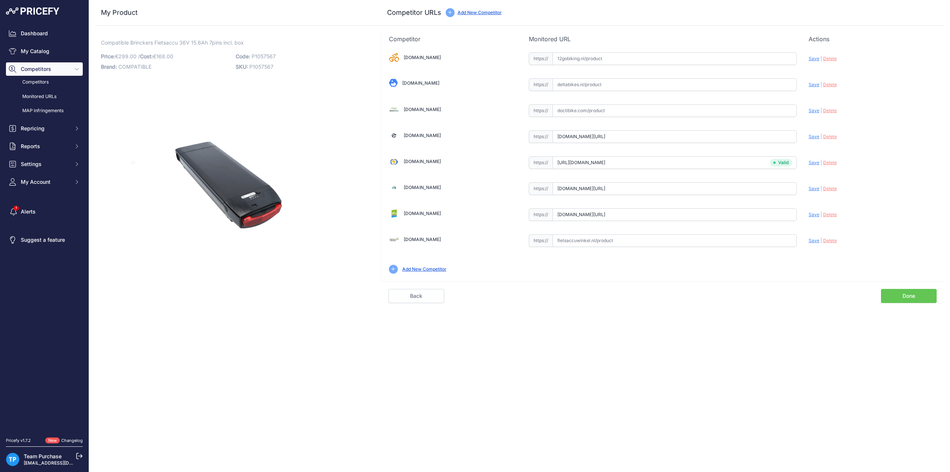
click at [906, 310] on div "Competitor URL added. It will be now analyzed and available in the Monitored UR…" at bounding box center [519, 236] width 861 height 472
click at [904, 289] on link "Done" at bounding box center [909, 296] width 56 height 14
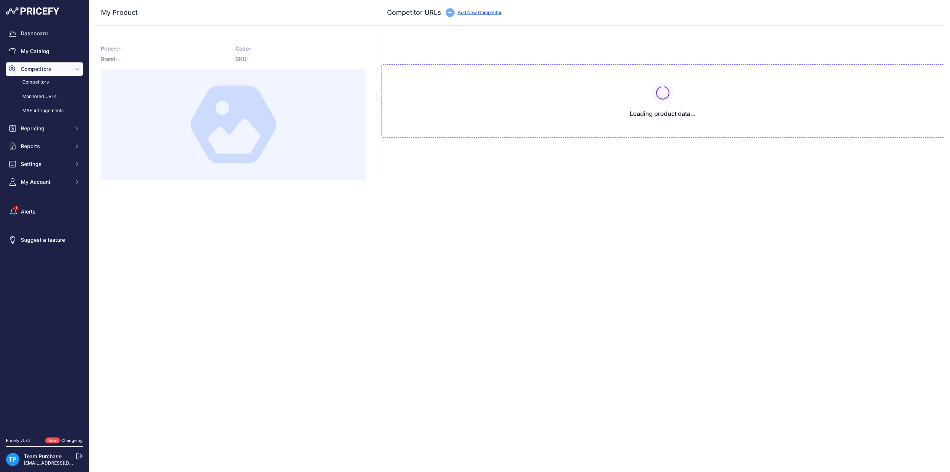
type input "[DOMAIN_NAME][URL]"
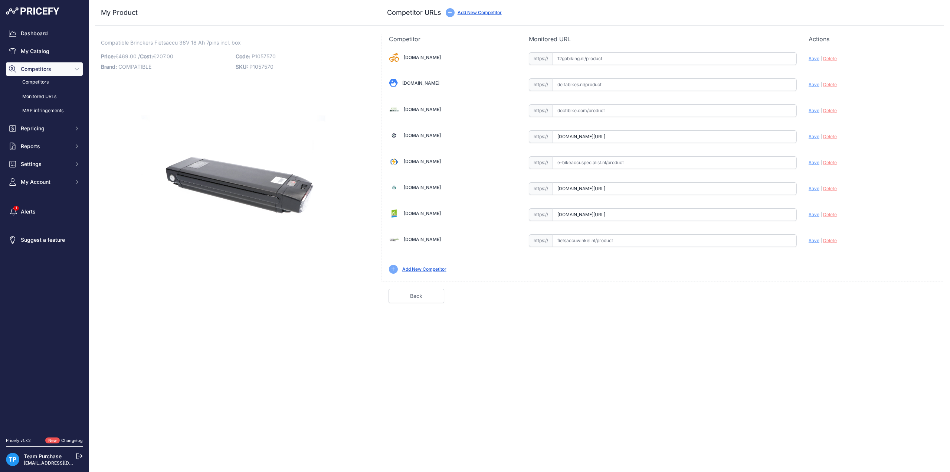
click at [589, 159] on input "text" at bounding box center [675, 162] width 244 height 13
paste input "https://e-bikeaccuspecialist.nl/product/brinckers-rear-carrier-vervangende-accu…"
click at [810, 158] on div "Update Profile Save | Delete Analyzing" at bounding box center [873, 161] width 128 height 12
click at [811, 161] on span "Save" at bounding box center [814, 163] width 11 height 6
type input "https://e-bikeaccuspecialist.nl/product/brinckers-rear-carrier-vervangende-accu…"
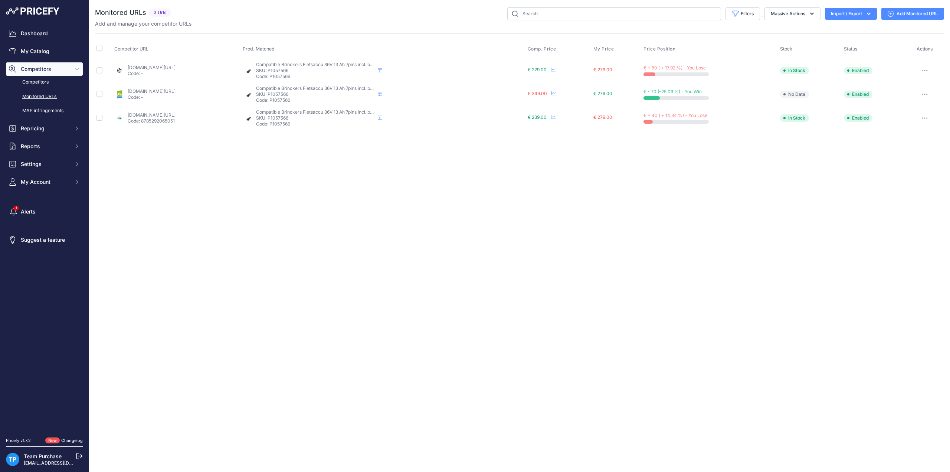
click at [491, 285] on div "Close You are not connected to the internet." at bounding box center [519, 236] width 861 height 472
click at [387, 24] on div "Add and manage your competitor URLs" at bounding box center [519, 23] width 849 height 7
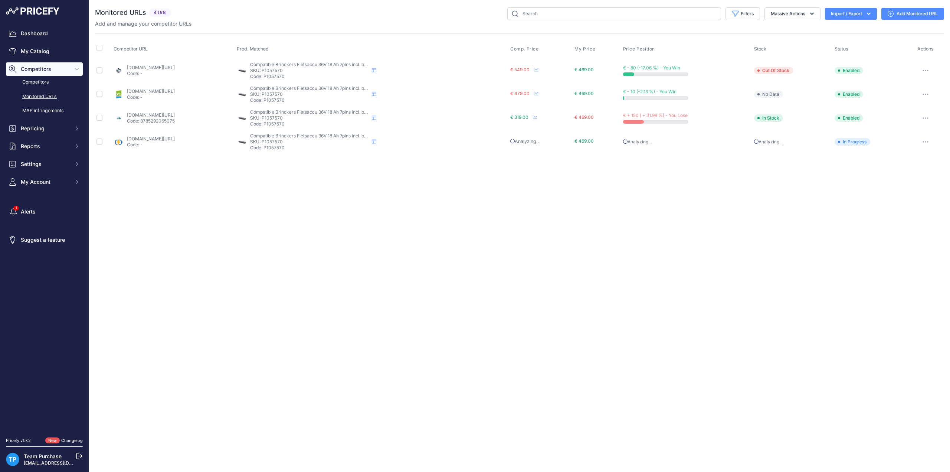
click at [175, 92] on link "[DOMAIN_NAME][URL]" at bounding box center [151, 91] width 48 height 6
click at [169, 69] on link "e-bikeaccu.nl/brinckers-fiets-rear-carrier-brinckers-accu-36v-16-8ah?prirule_jd…" at bounding box center [151, 68] width 48 height 6
click at [168, 115] on link "ebikesets.nl/brinckers-bagagedrager-fietsaccu-36-v-18-ah?prirule_jdsnikfkfjsd=1…" at bounding box center [151, 115] width 48 height 6
click at [522, 203] on div "Close You are not connected to the internet." at bounding box center [519, 236] width 861 height 472
click at [168, 89] on link "fietsaccuservice.nl/shop/fietsaccus/1177-accu-keola-brinckers-36v-156/?prirule_…" at bounding box center [151, 91] width 48 height 6
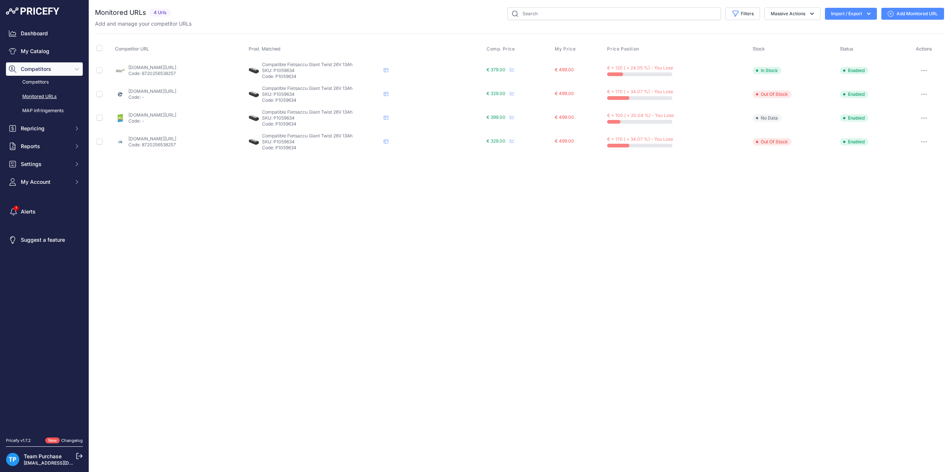
click at [933, 18] on link "Add Monitored URL" at bounding box center [912, 14] width 63 height 12
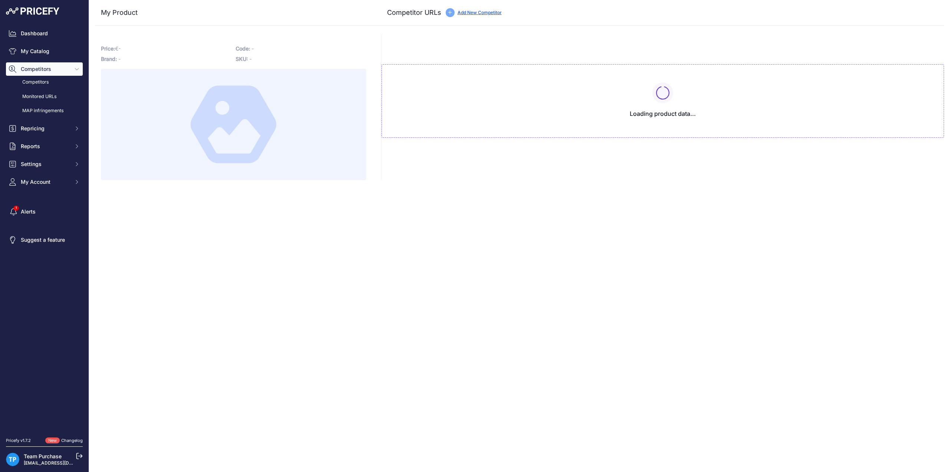
type input "www.e-bikeaccu.nl/accu-giant-twist-26v-13-ah-compatibel-accu-gratis-lader-bunde…"
type input "ebikesets.nl/giant-twist-ease-fietsaccu-26v-13ah-328wh-incl-nieuwe-lader?prirul…"
type input "fietsaccuservice.nl/shop/fietsaccus/accu-giant-26v-13ah-328wh/?prirule_jdsnikfk…"
type input "www.fietsaccuwinkel.nl/compatibele-giant-twist-26v-fietsaccu-13ah-met-lader?pri…"
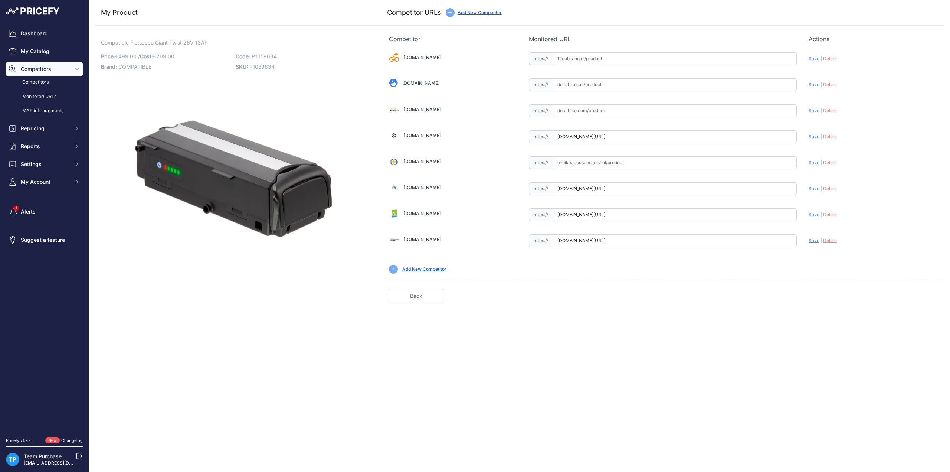
click at [584, 161] on input "text" at bounding box center [675, 162] width 244 height 13
paste input "https://e-bikeaccuspecialist.nl/product/giant-twist-accu-36v-13ah-vervangende-f…"
click at [816, 161] on span "Save" at bounding box center [814, 163] width 11 height 6
type input "https://e-bikeaccuspecialist.nl/product/giant-twist-accu-36v-13ah-vervangende-f…"
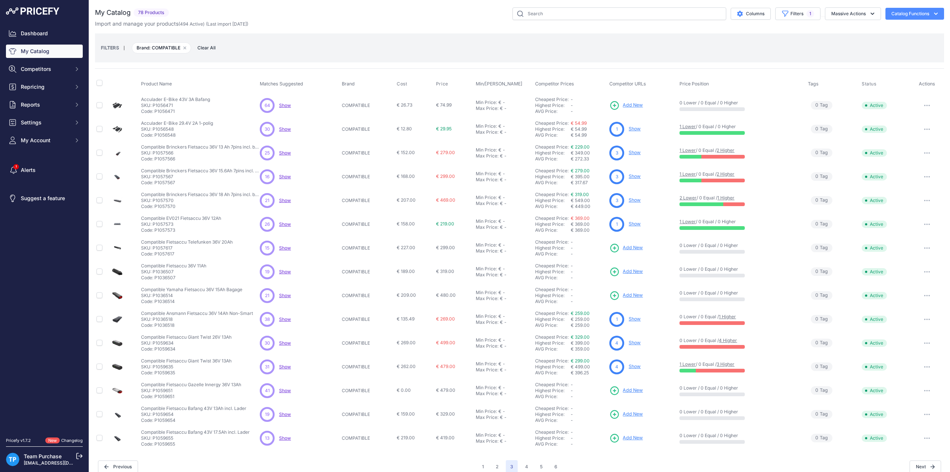
scroll to position [7, 0]
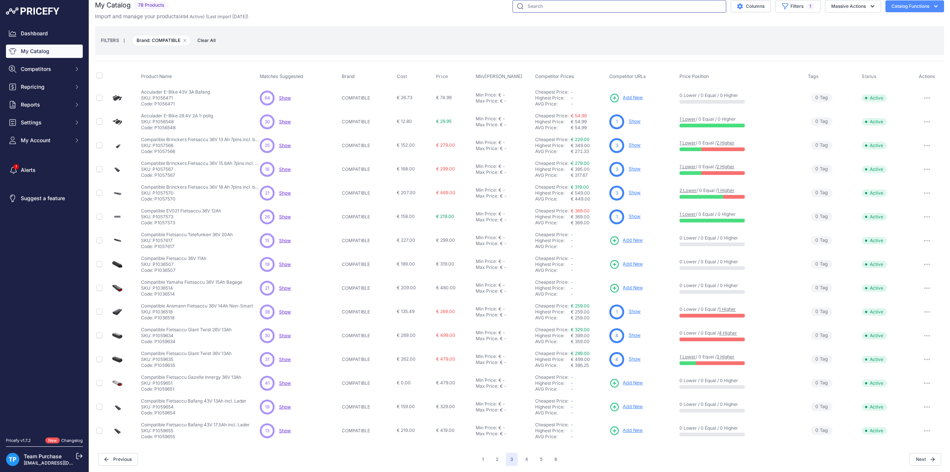
click at [658, 8] on input "text" at bounding box center [619, 6] width 214 height 13
paste input "P1035256"
type input "P1035256"
click at [797, 7] on button "Filters 1" at bounding box center [797, 6] width 45 height 13
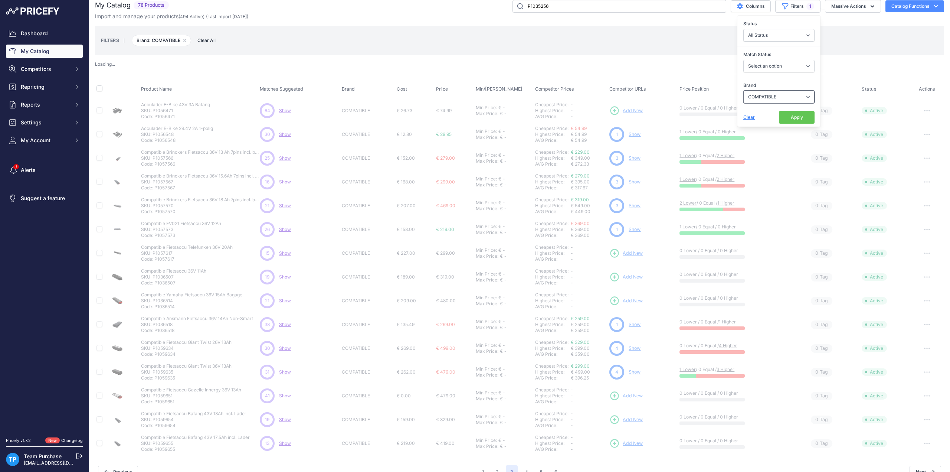
click at [774, 101] on select "Select an option AEG ANSMANN BAFANG BASIL BATAVUS BMZ BOSCH BRINCKERS COMPATIBL…" at bounding box center [778, 97] width 71 height 13
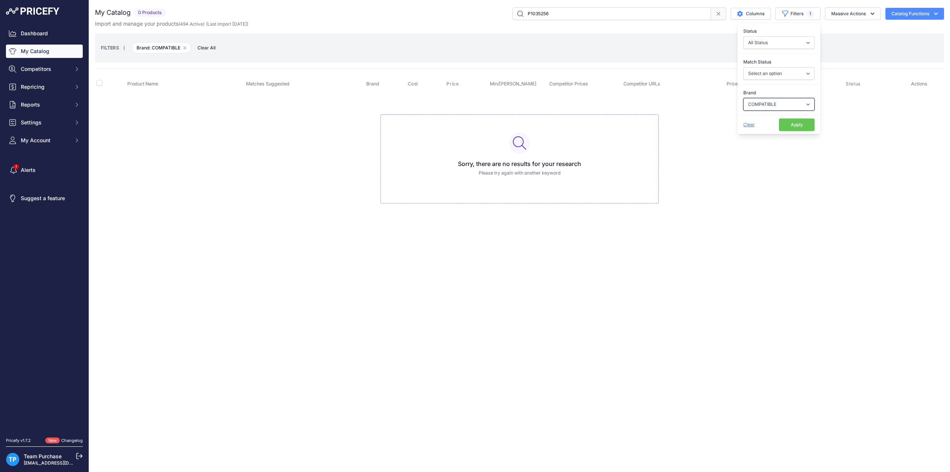
select select
click at [743, 98] on select "Select an option AEG ANSMANN BAFANG BASIL BATAVUS BMZ BOSCH BRINCKERS COMPATIBL…" at bounding box center [778, 104] width 71 height 13
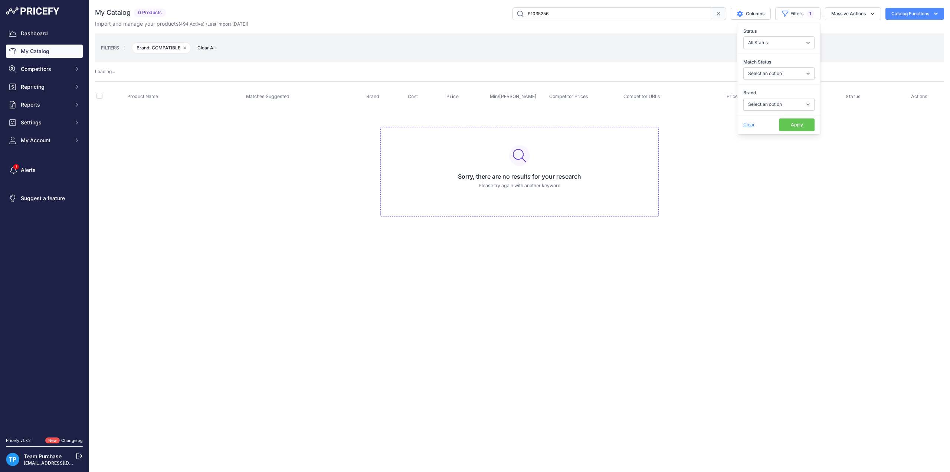
click at [798, 126] on button "Apply" at bounding box center [797, 124] width 36 height 13
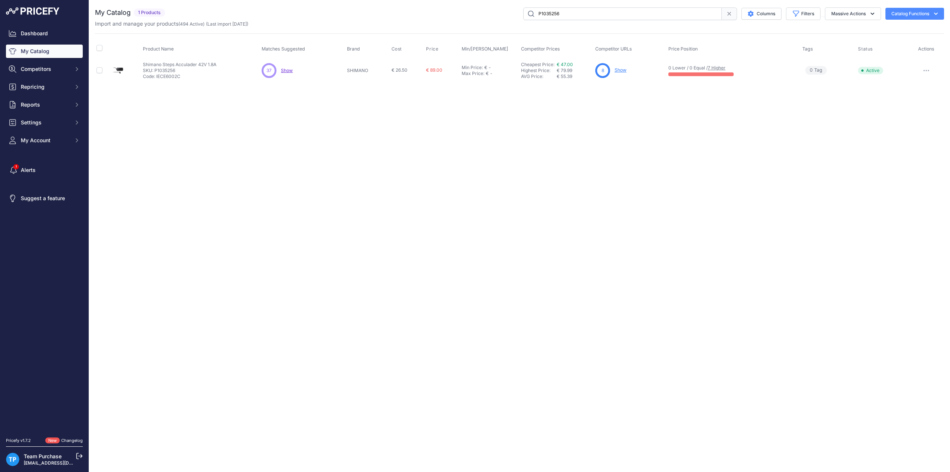
click at [618, 69] on link "Show" at bounding box center [621, 70] width 12 height 6
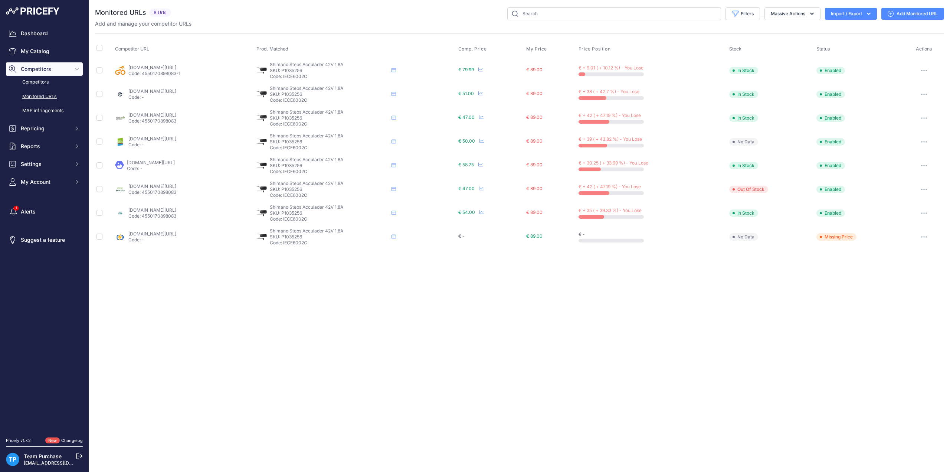
click at [170, 114] on link "[DOMAIN_NAME][URL]" at bounding box center [152, 115] width 48 height 6
click at [176, 183] on link "[DOMAIN_NAME][URL]" at bounding box center [152, 186] width 48 height 6
click at [321, 23] on div "Add and manage your competitor URLs" at bounding box center [519, 23] width 849 height 7
click at [445, 367] on div "Close You are not connected to the internet." at bounding box center [519, 236] width 861 height 472
